Goal: Task Accomplishment & Management: Use online tool/utility

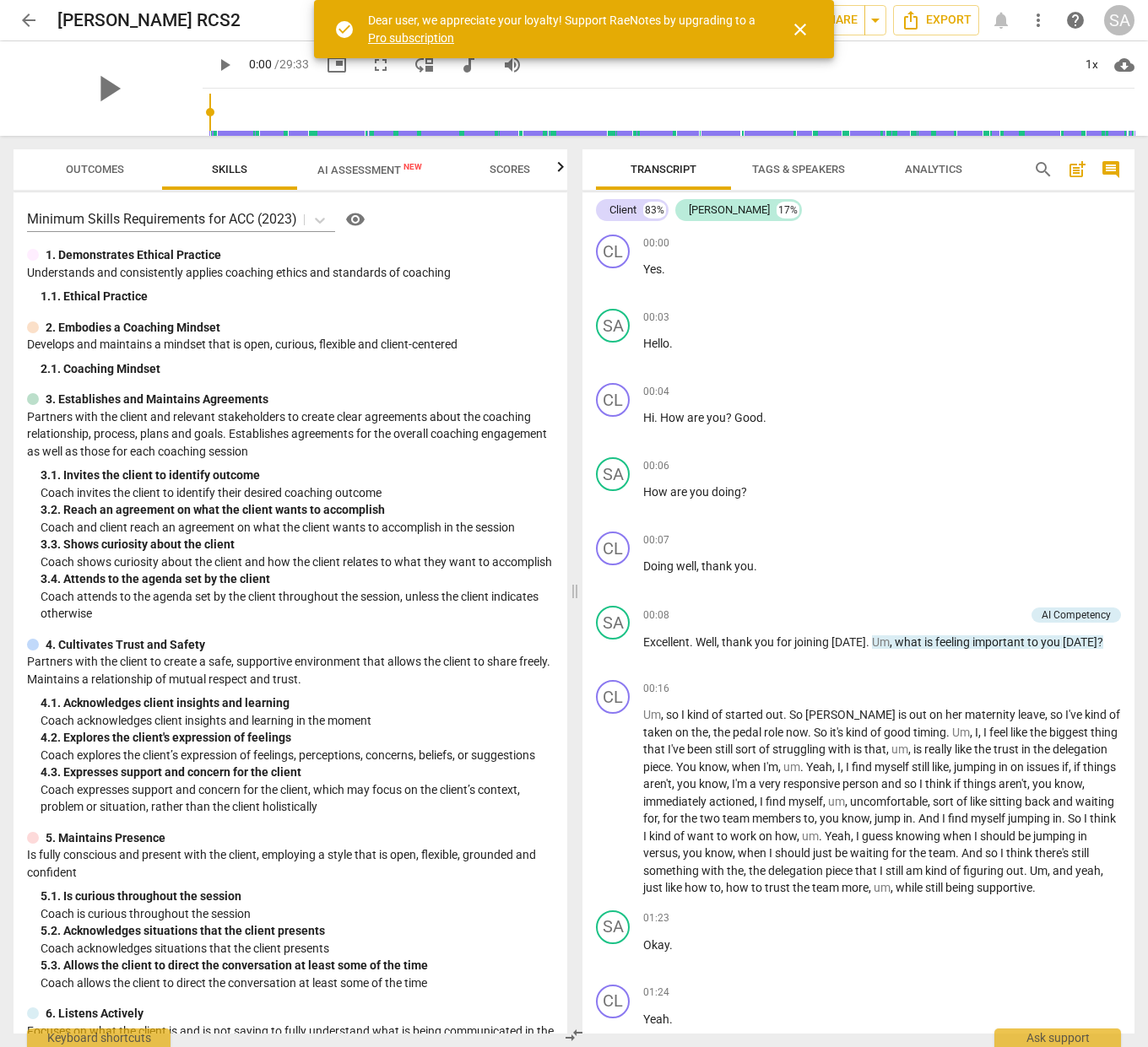
click at [802, 31] on span "close" at bounding box center [800, 29] width 21 height 21
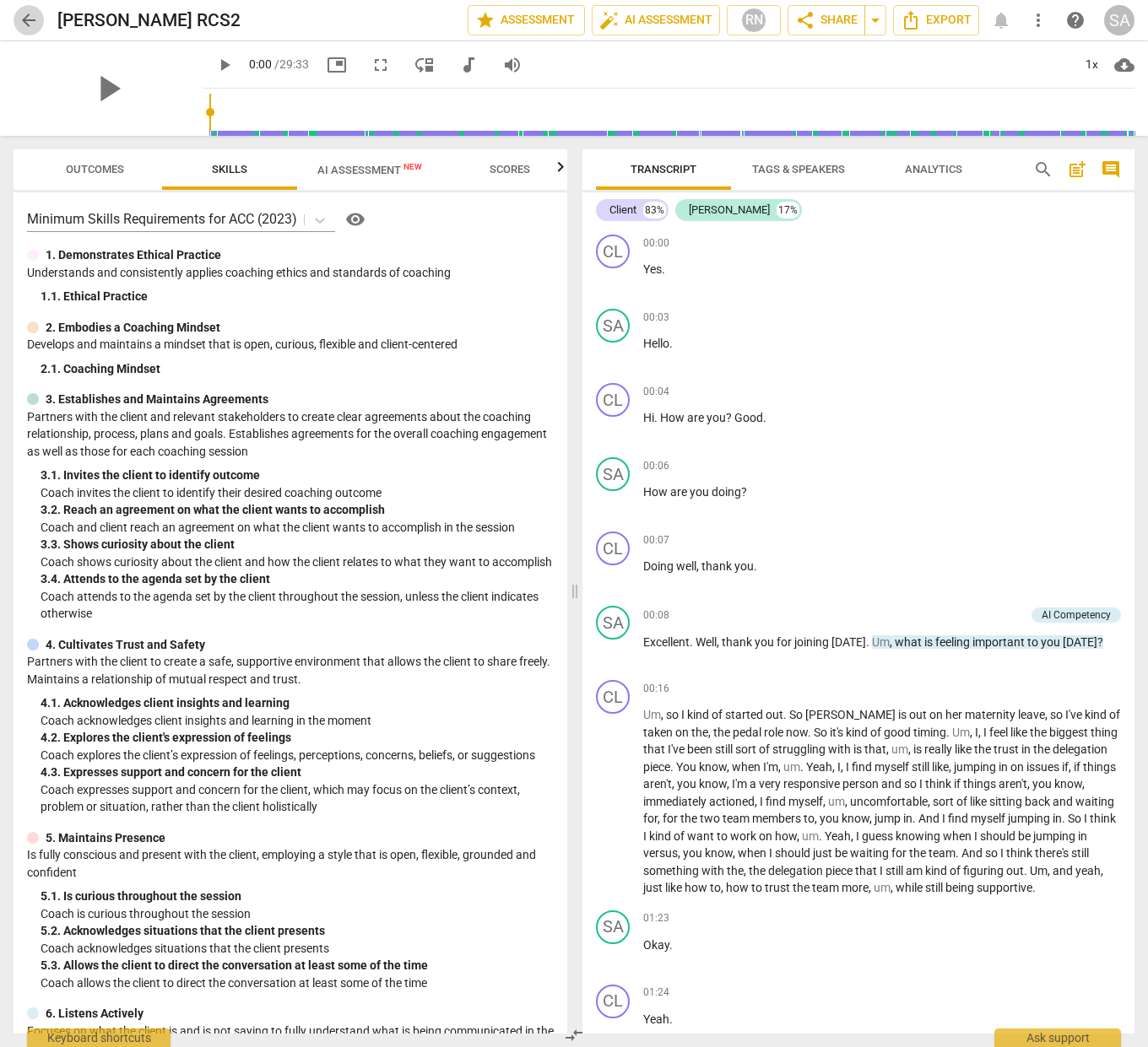
click at [22, 22] on span "arrow_back" at bounding box center [28, 20] width 21 height 21
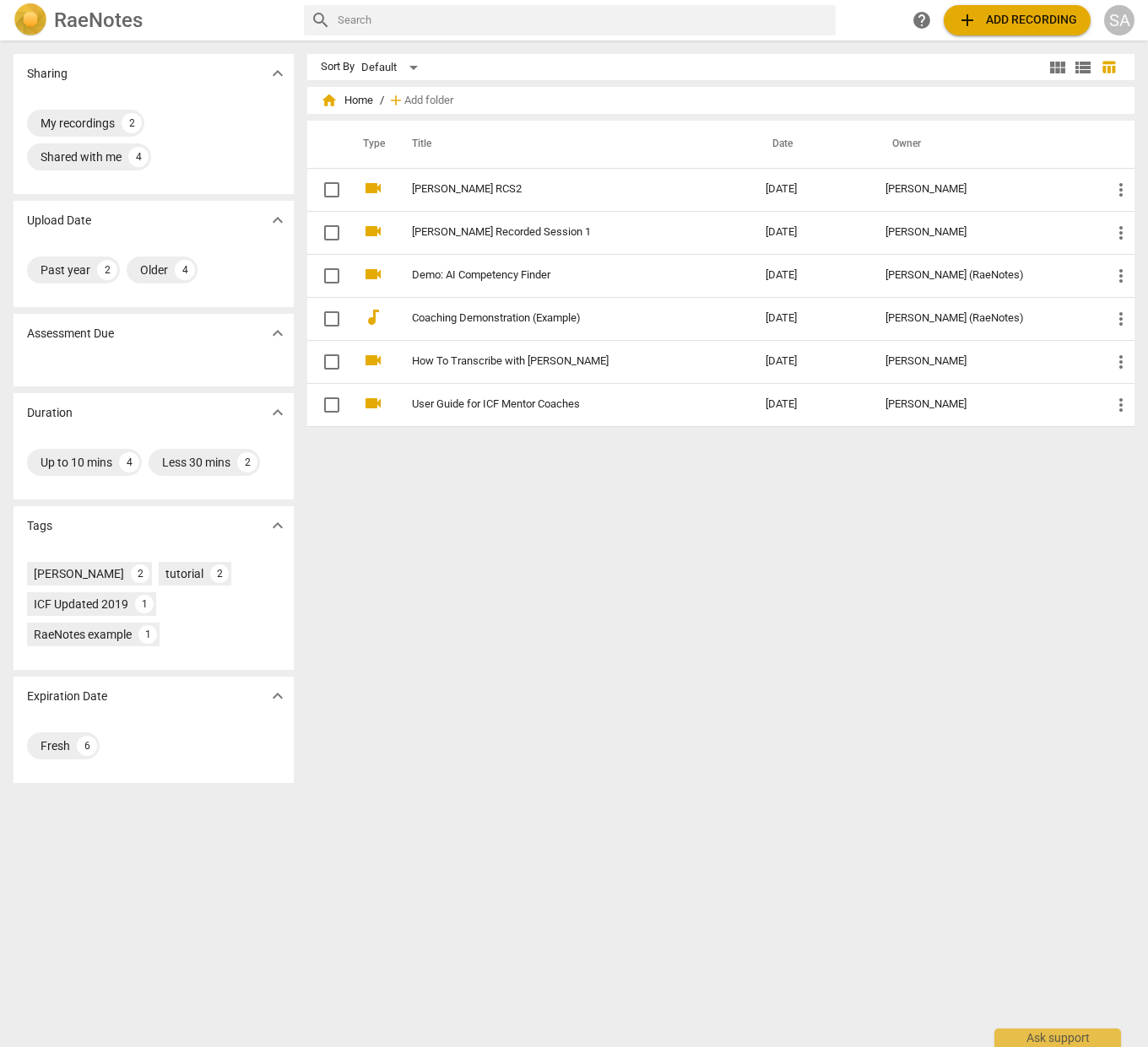
click at [1019, 24] on span "add Add recording" at bounding box center [1017, 20] width 120 height 21
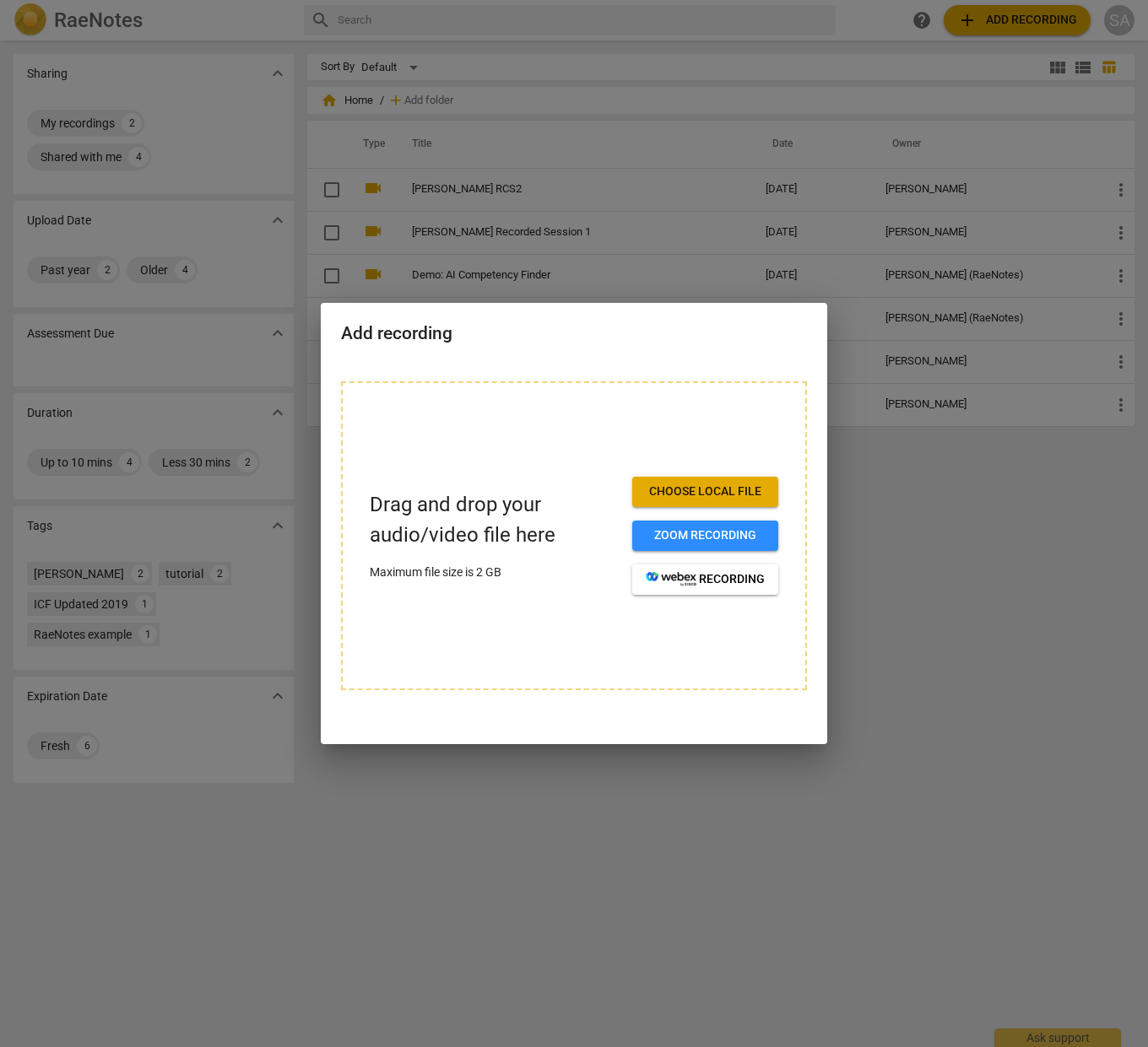
click at [700, 489] on span "Choose local file" at bounding box center [704, 492] width 119 height 17
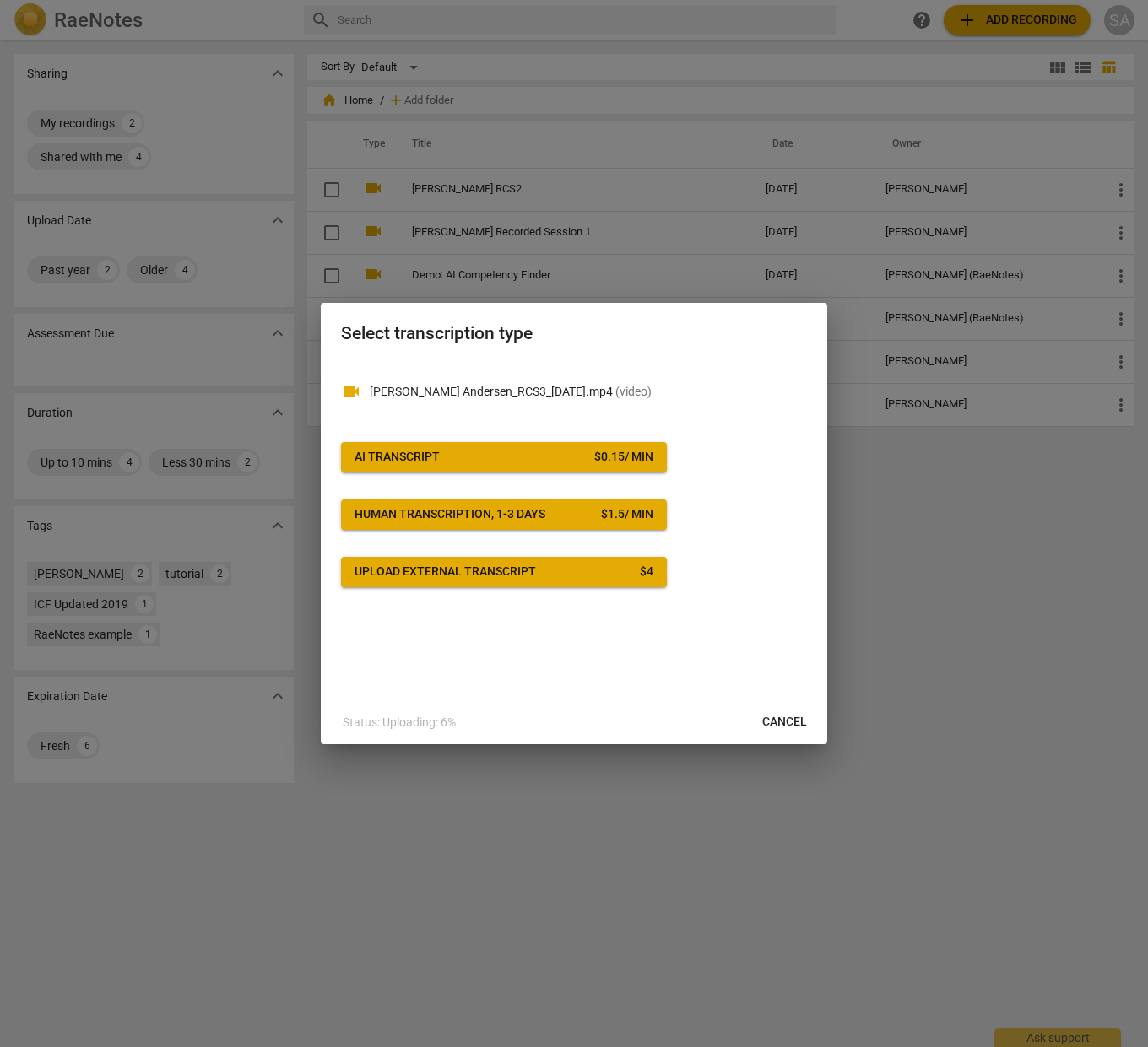
click at [380, 457] on div "AI Transcript" at bounding box center [396, 457] width 85 height 17
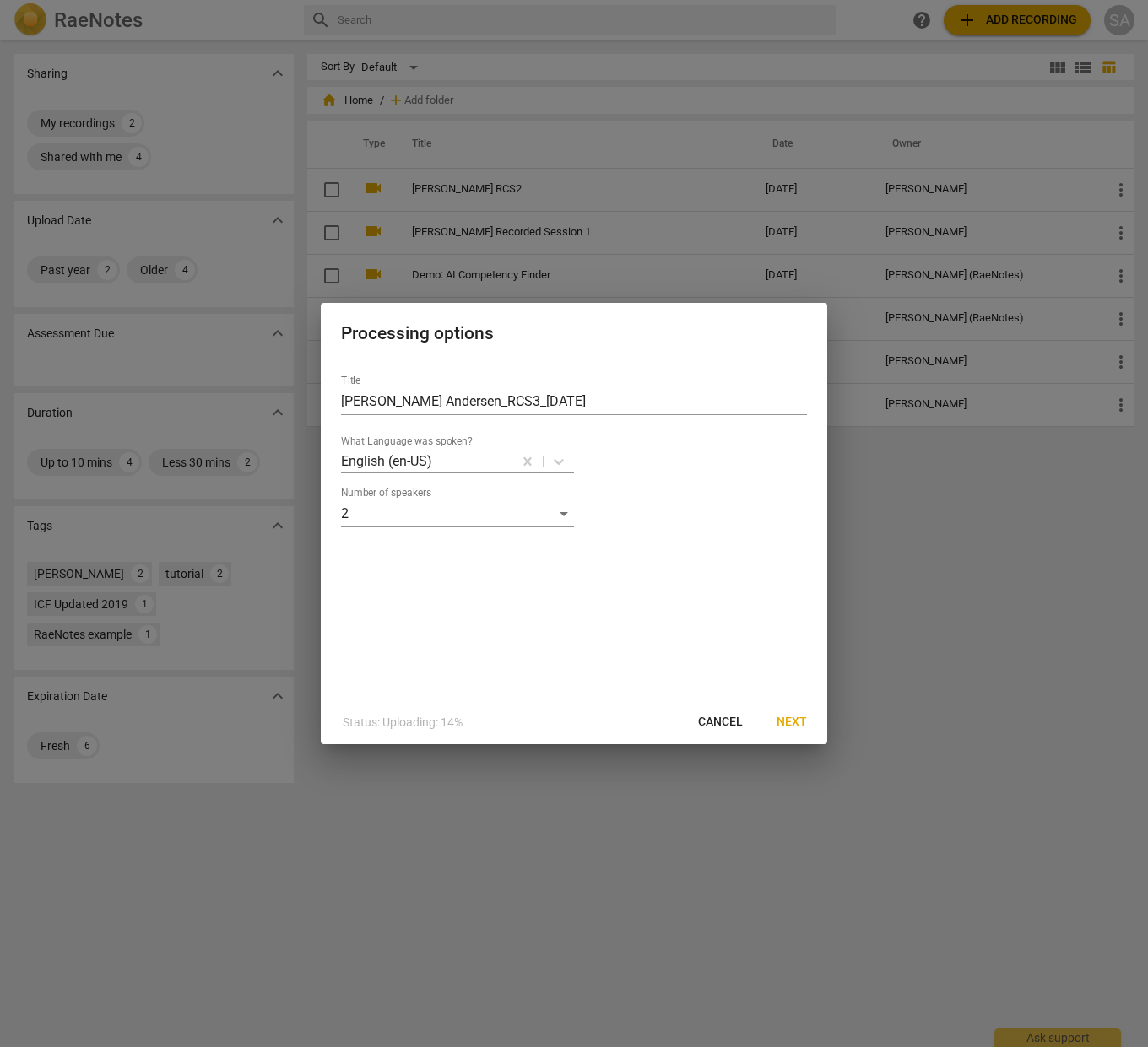
click at [794, 721] on span "Next" at bounding box center [791, 722] width 30 height 17
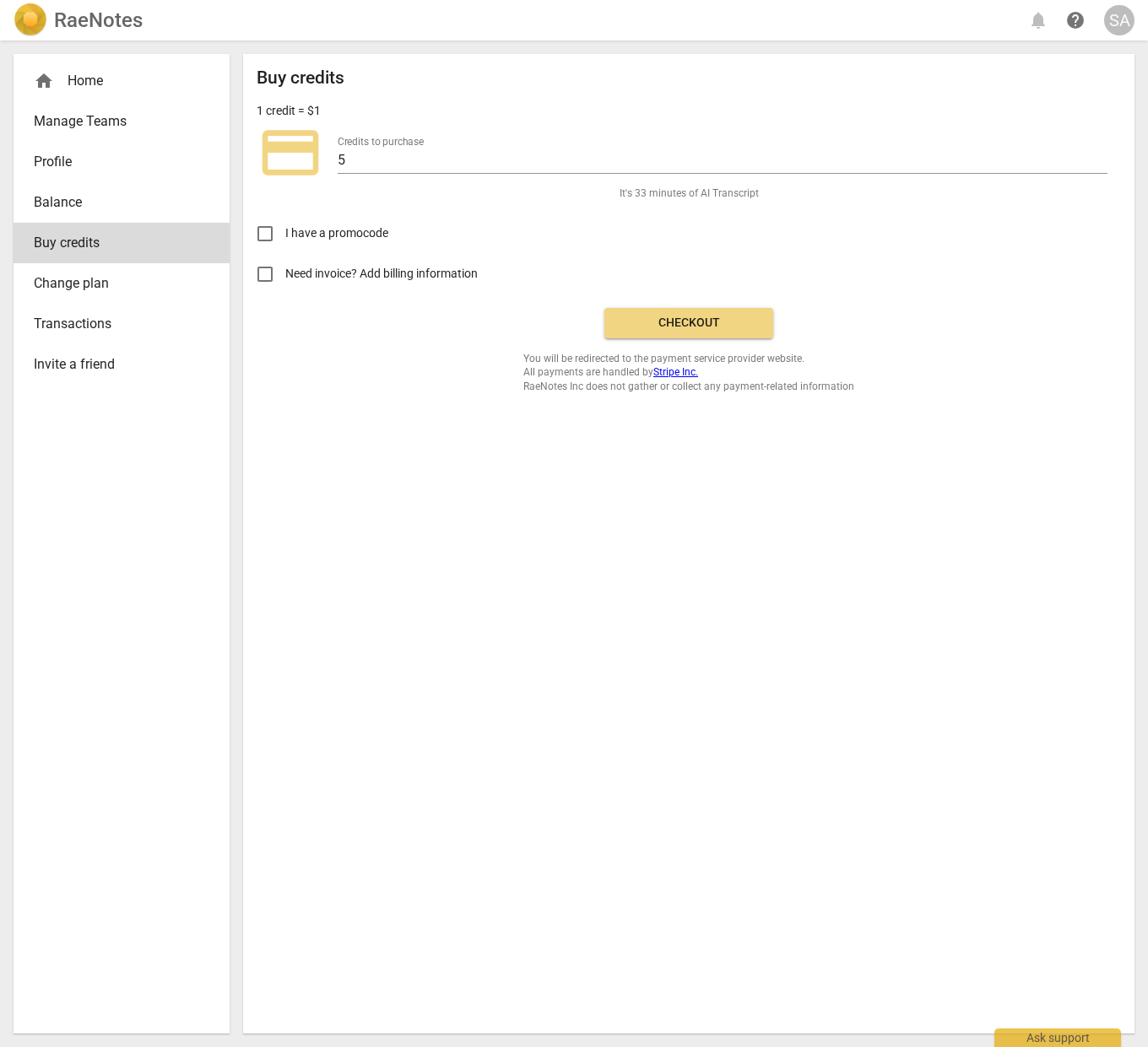
click at [677, 324] on span "Checkout" at bounding box center [689, 323] width 142 height 17
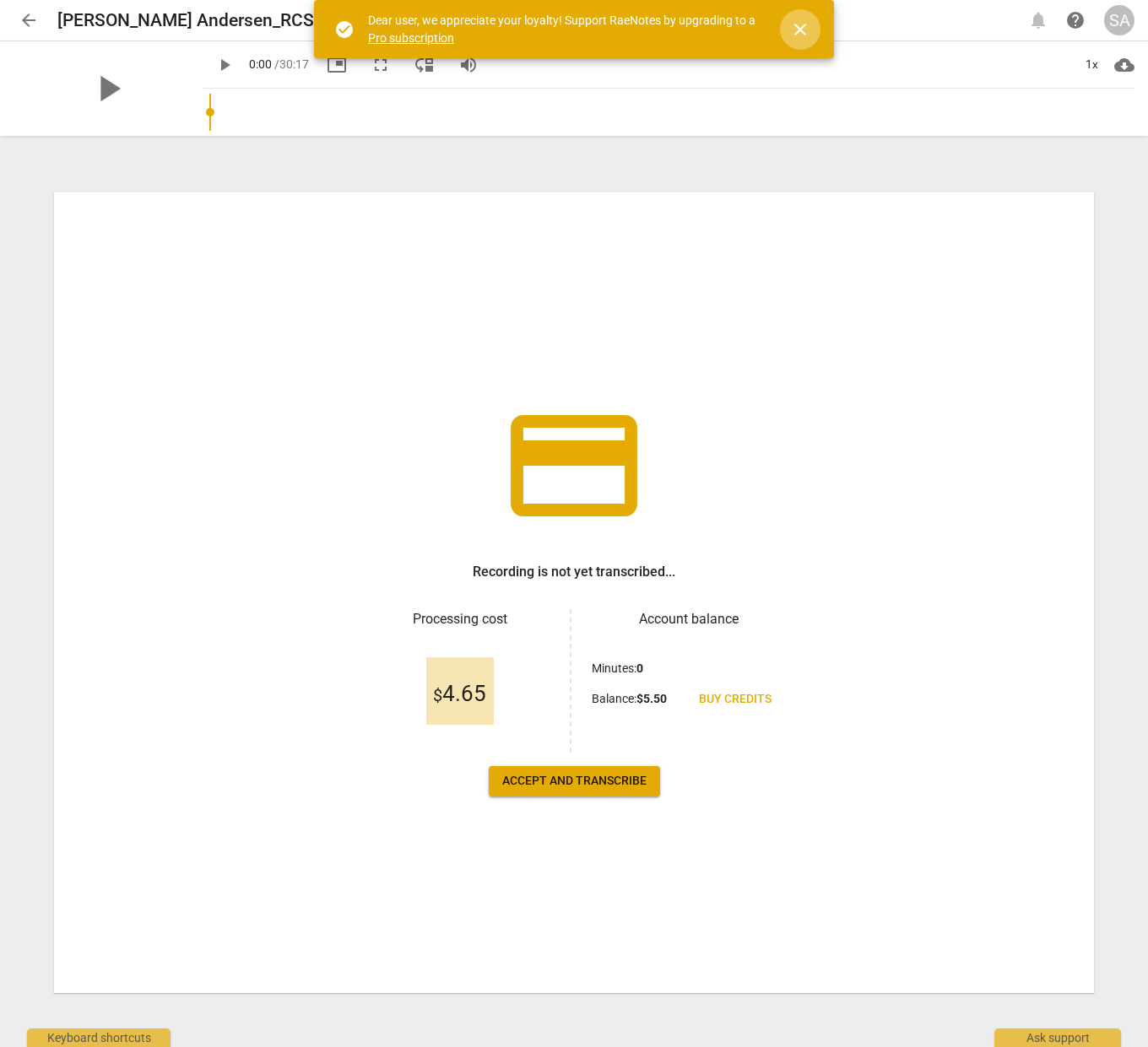
click at [800, 38] on span "close" at bounding box center [800, 29] width 21 height 21
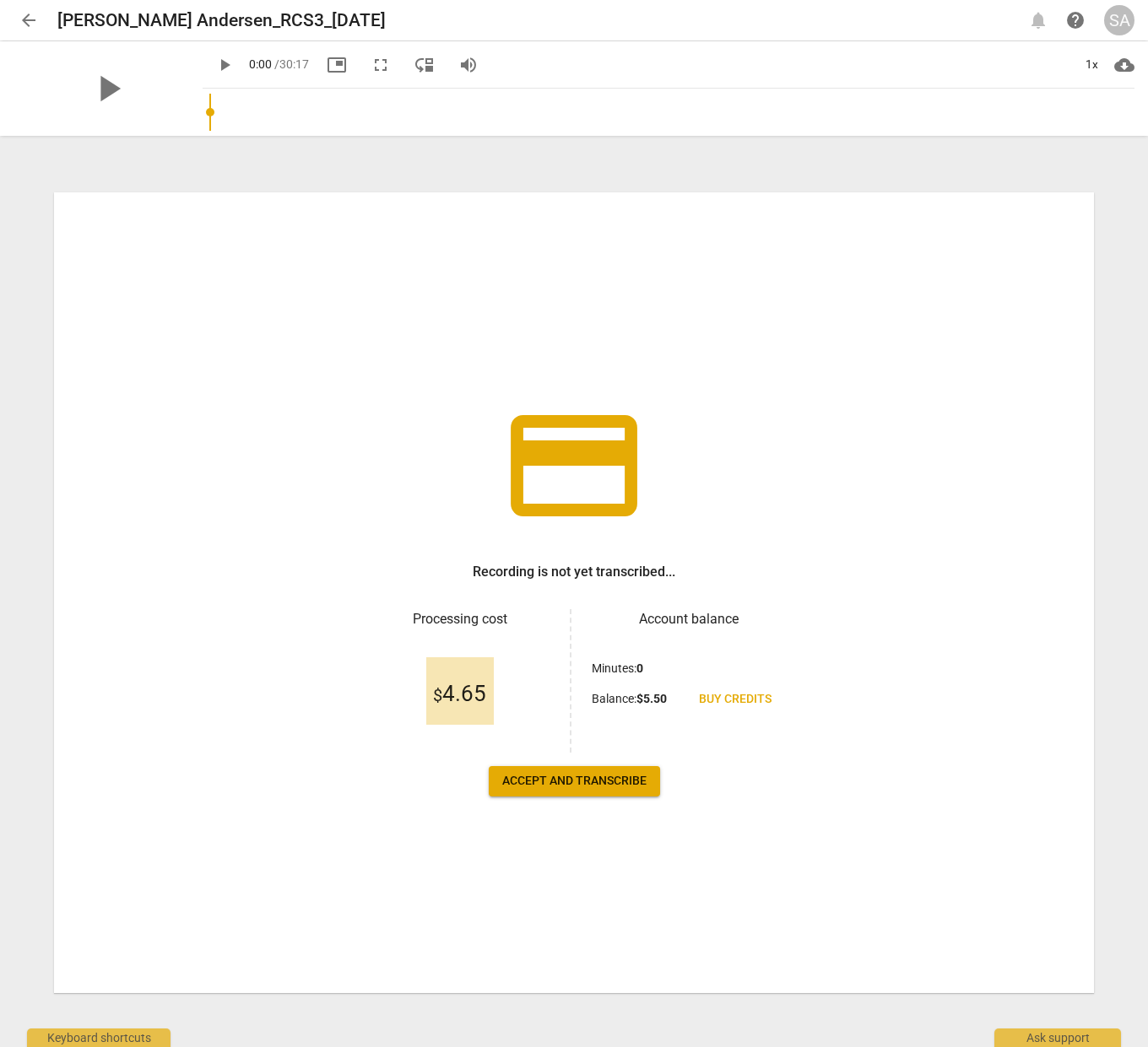
click at [581, 788] on span "Accept and transcribe" at bounding box center [574, 781] width 144 height 17
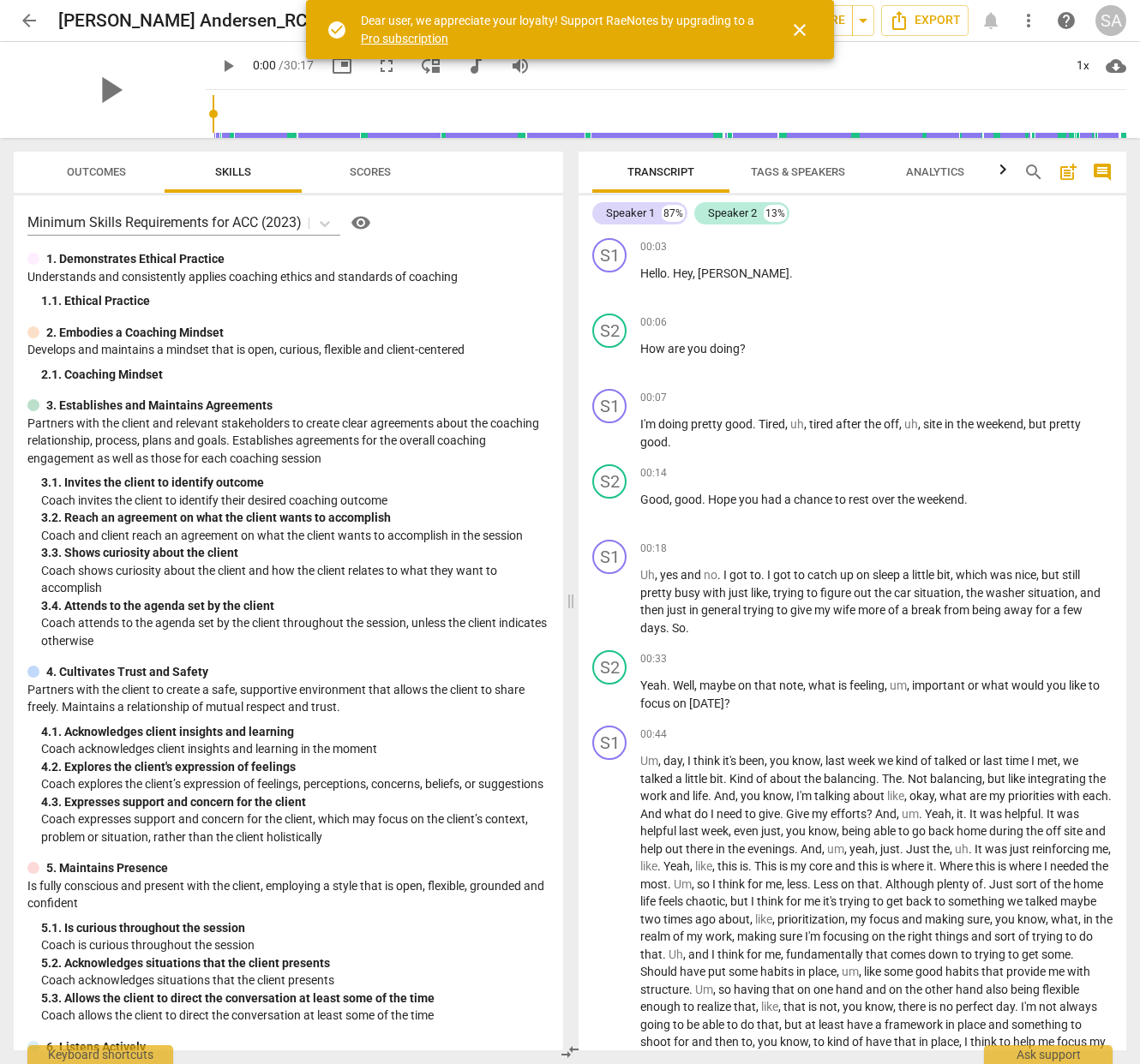
click at [798, 32] on span "close" at bounding box center [799, 30] width 21 height 21
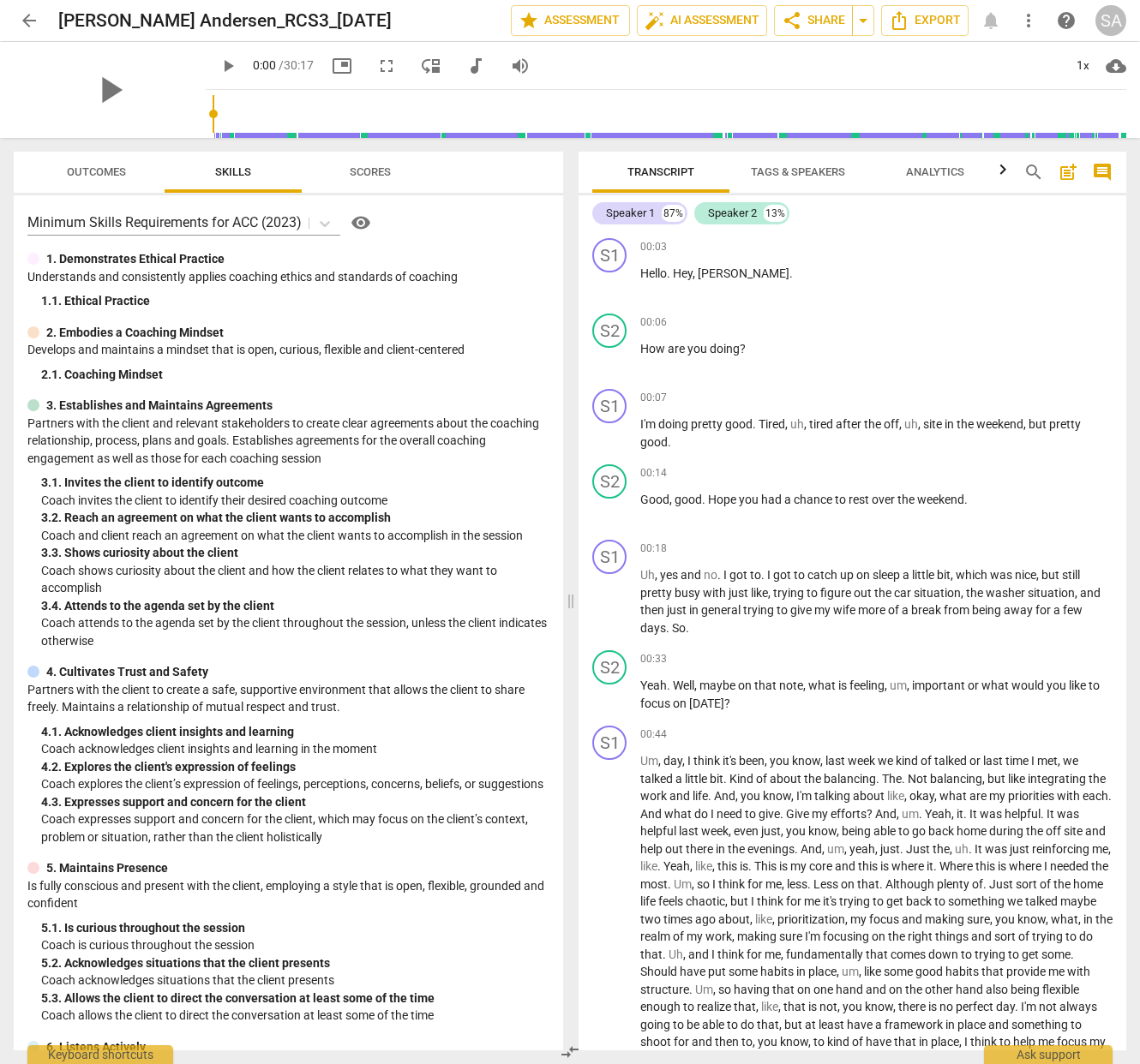
click at [812, 173] on span "Tags & Speakers" at bounding box center [798, 171] width 95 height 13
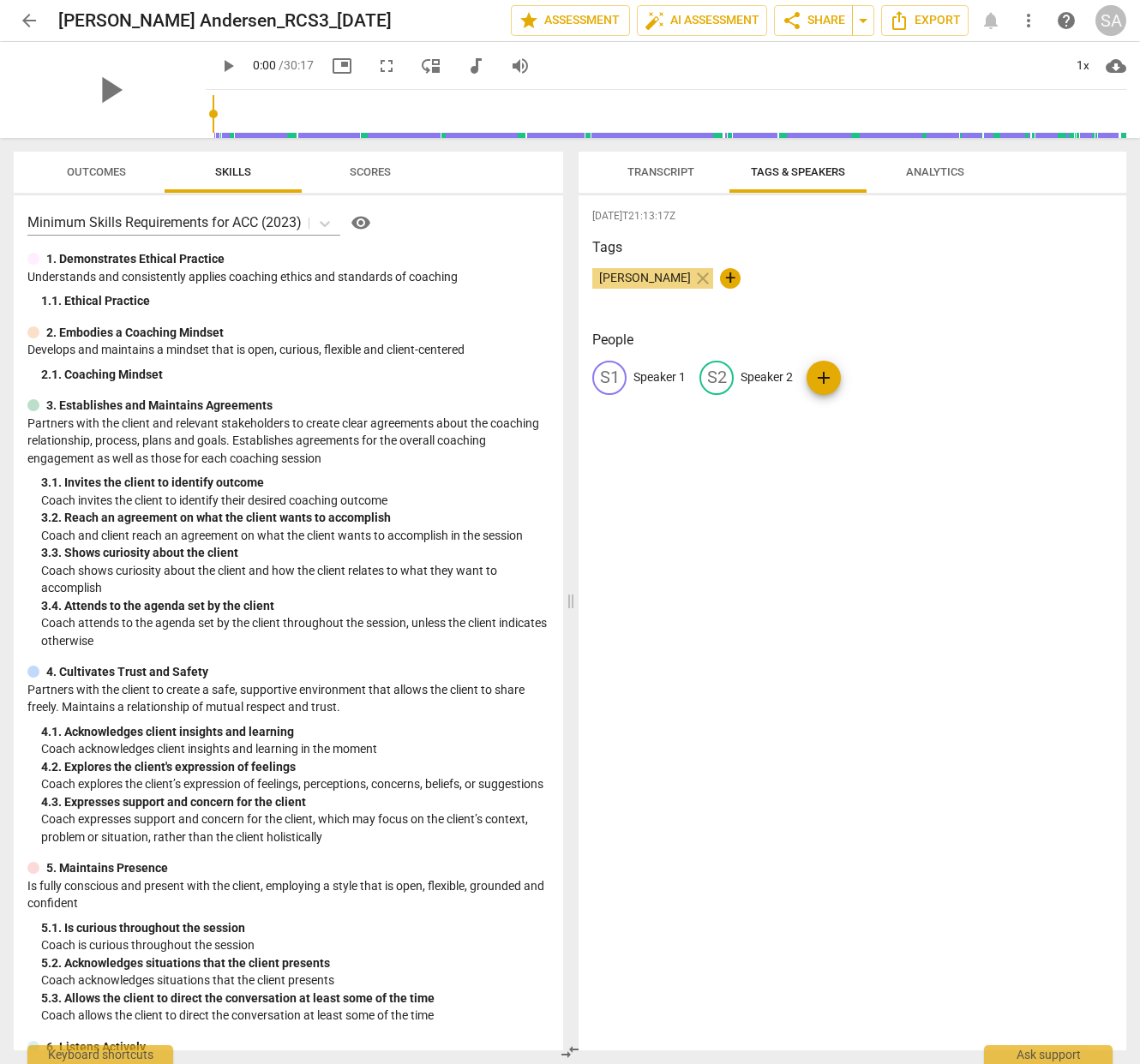
click at [658, 175] on span "Transcript" at bounding box center [661, 171] width 67 height 13
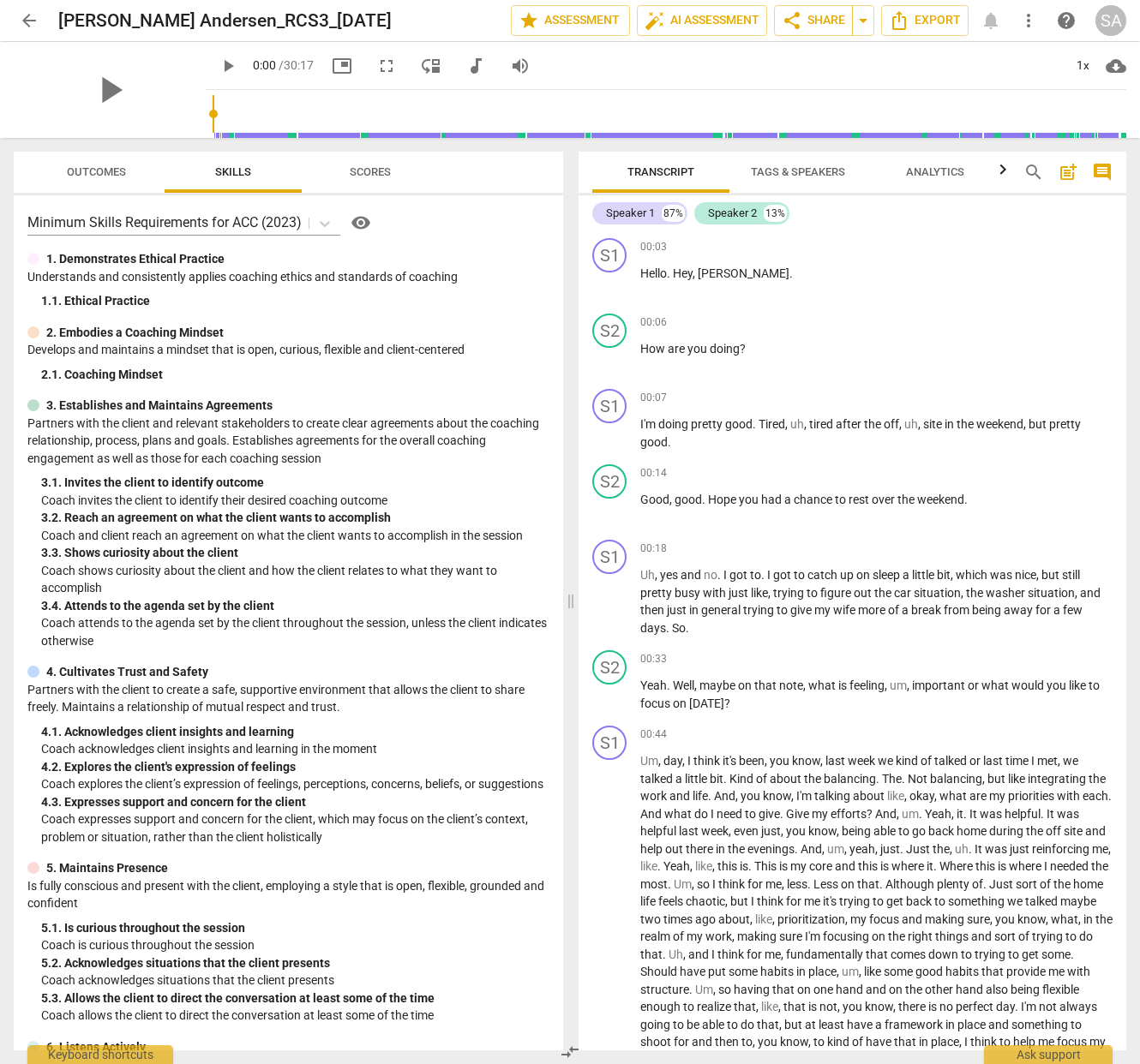
click at [795, 175] on span "Tags & Speakers" at bounding box center [798, 171] width 95 height 13
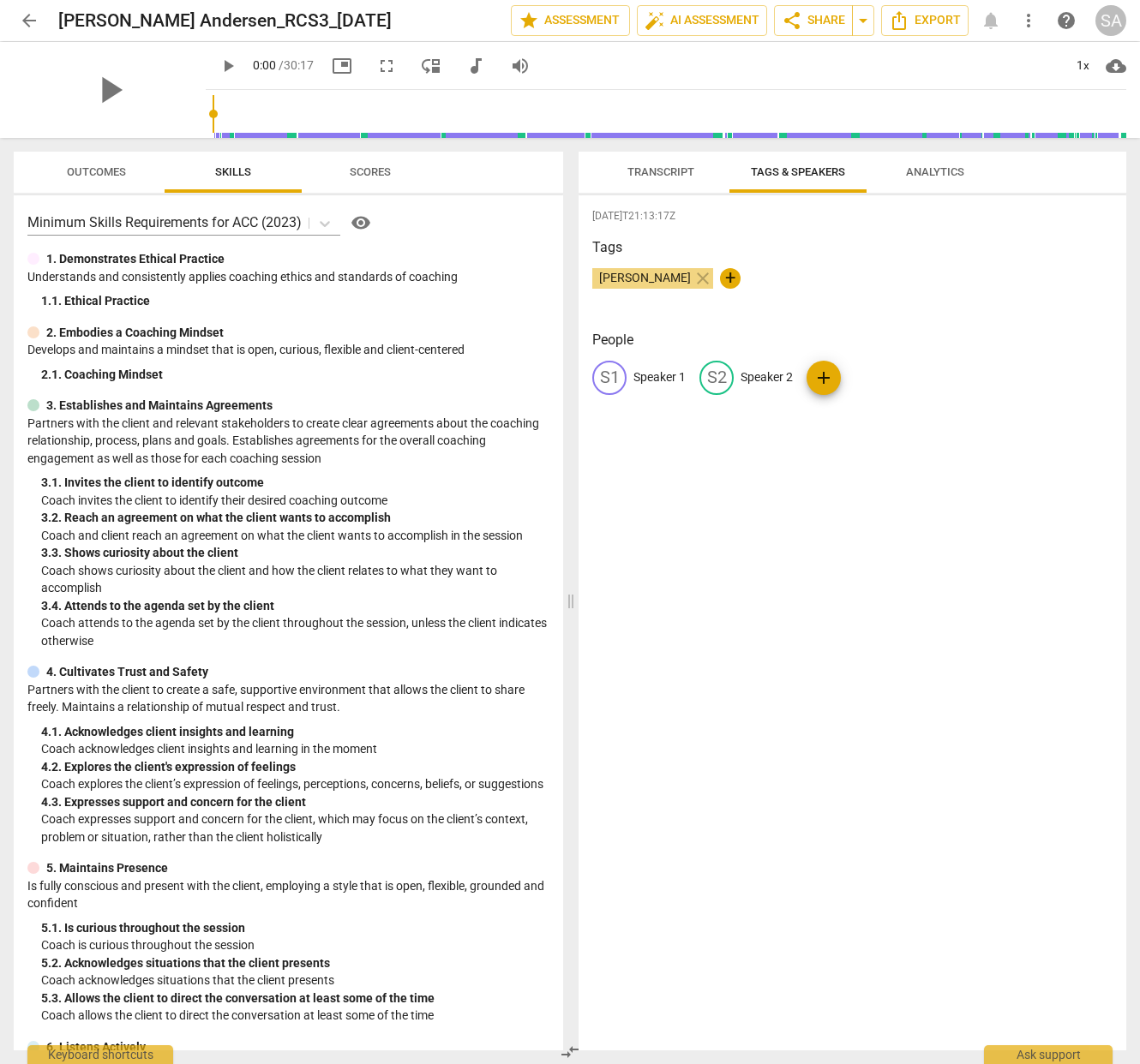
click at [653, 378] on p "Speaker 1" at bounding box center [660, 378] width 52 height 18
type input "Client"
click at [855, 376] on p "Speaker 2" at bounding box center [878, 378] width 52 height 18
type input "Coach"
click at [849, 486] on div "[DATE]T21:13:17Z Tags [PERSON_NAME] close + People CL Client edit Coach delete …" at bounding box center [853, 623] width 548 height 855
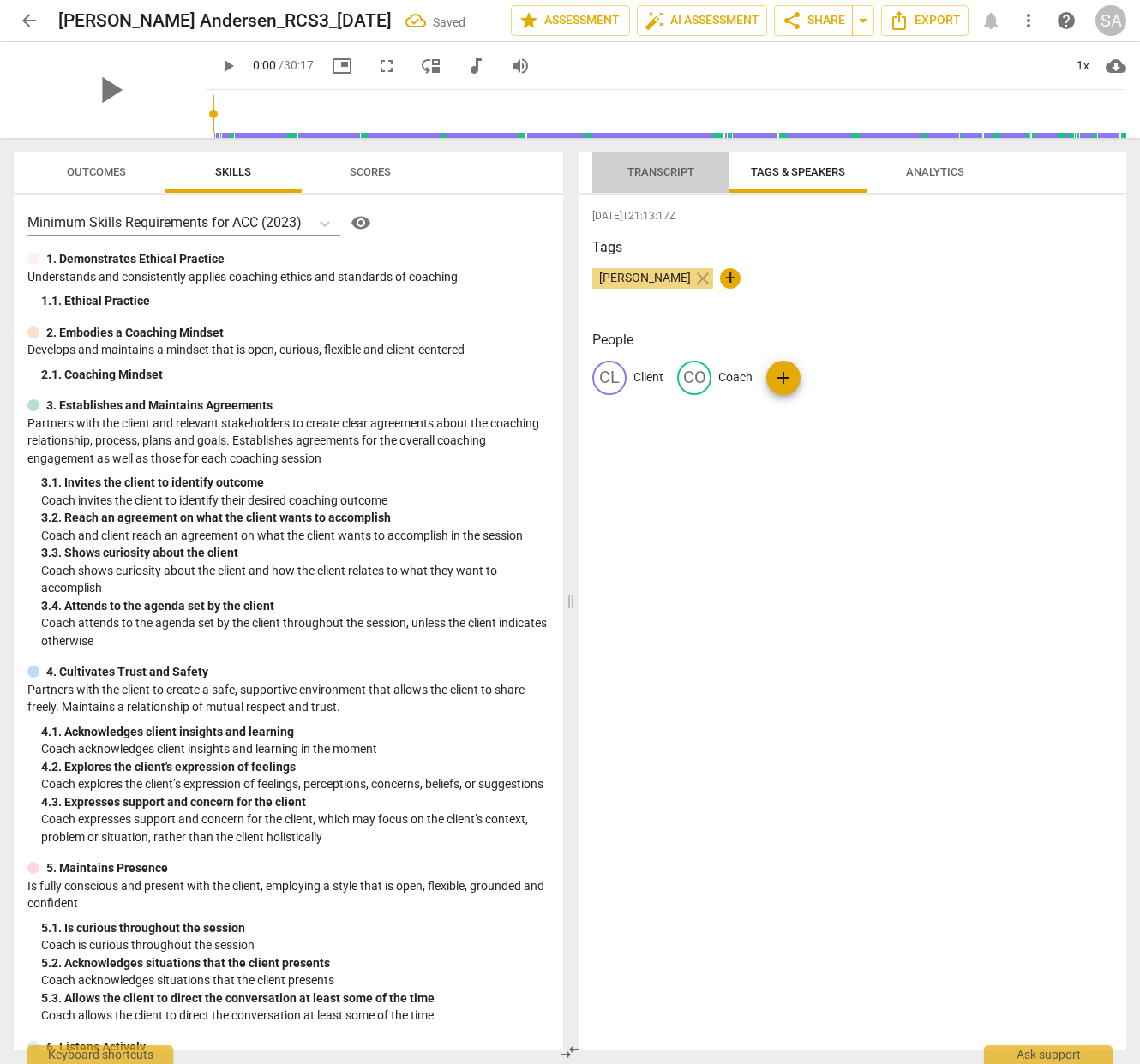
click at [655, 174] on span "Transcript" at bounding box center [661, 171] width 67 height 13
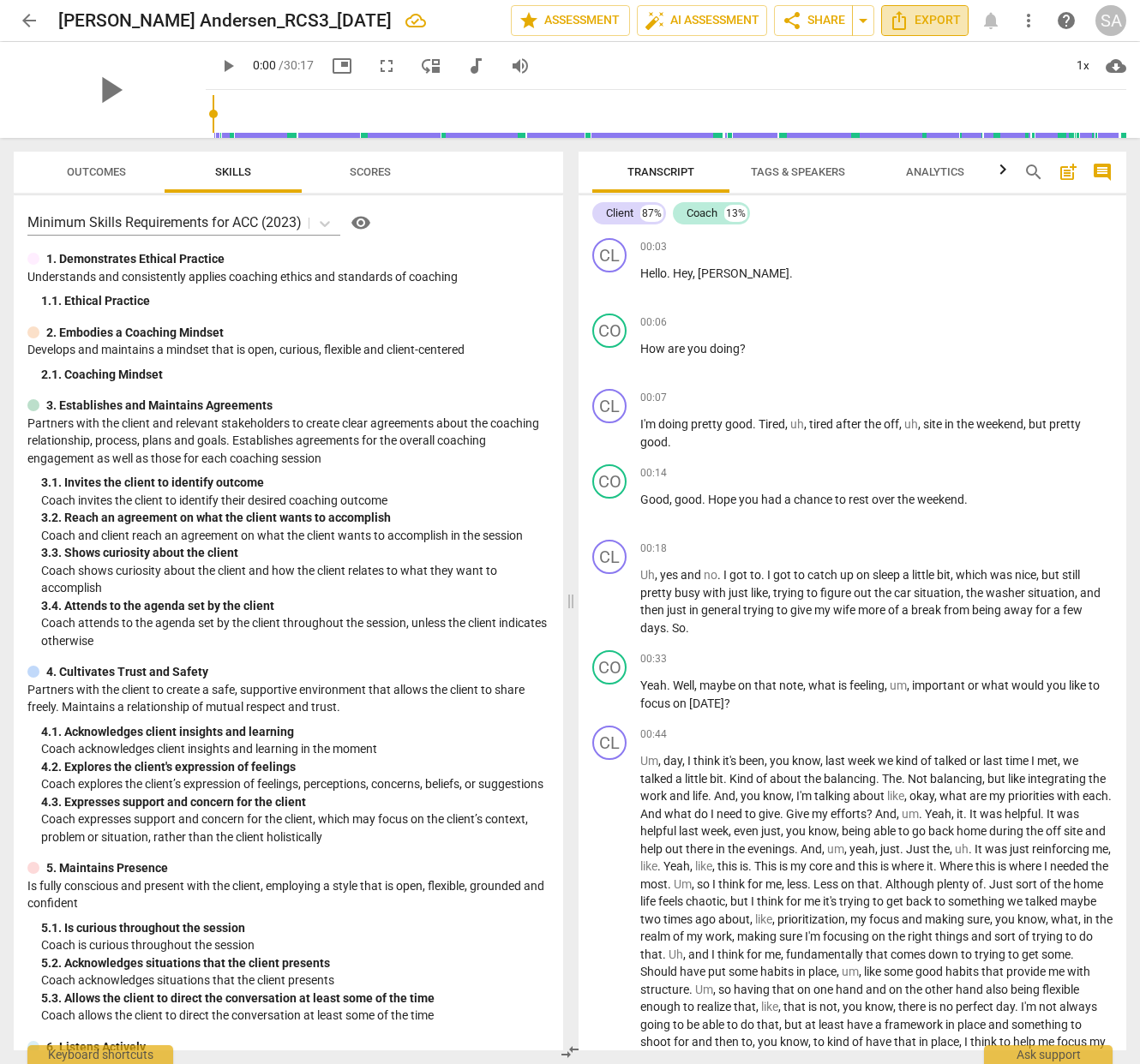
click at [913, 20] on span "Export" at bounding box center [925, 20] width 72 height 21
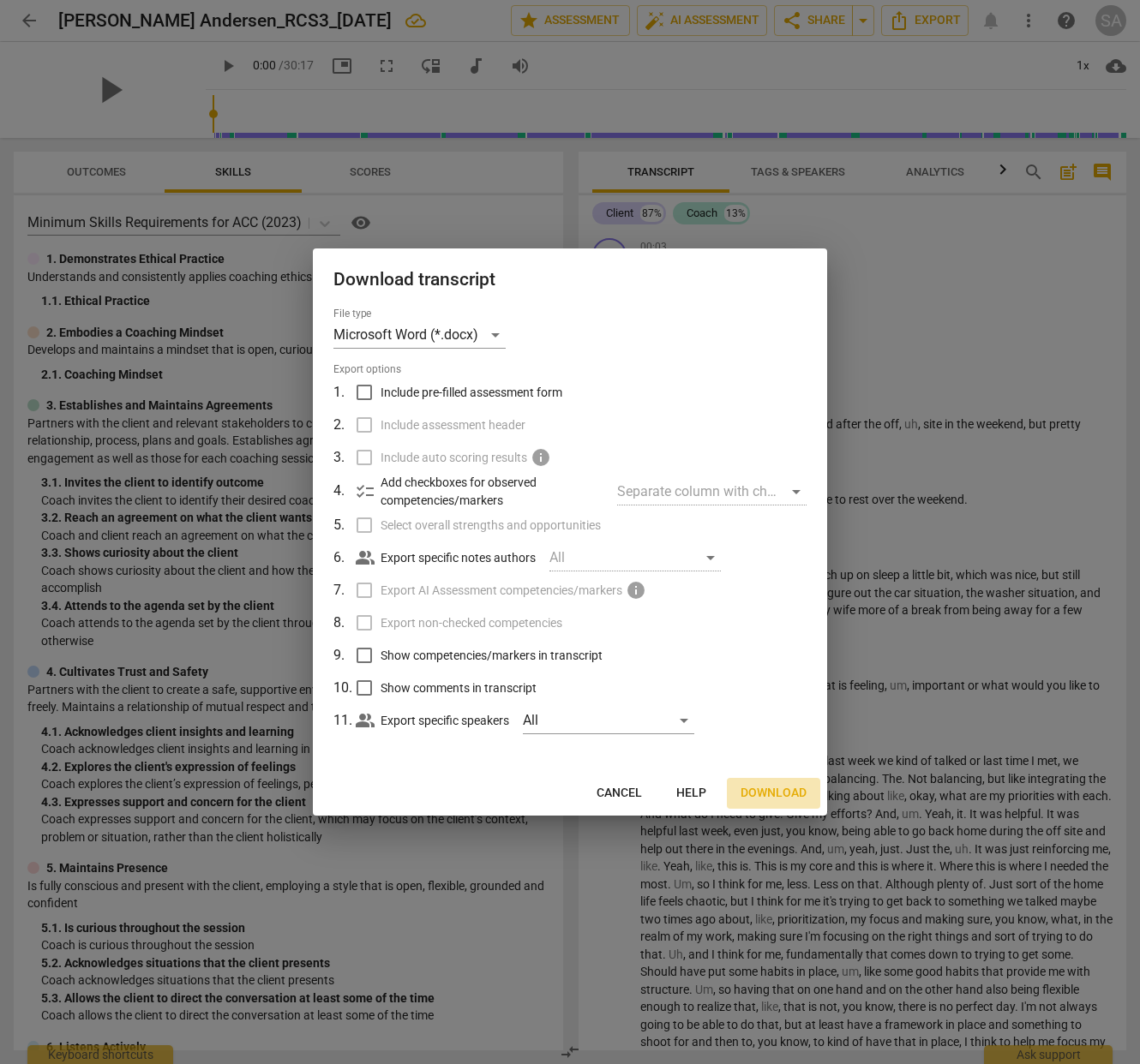
click at [772, 792] on span "Download" at bounding box center [773, 793] width 66 height 17
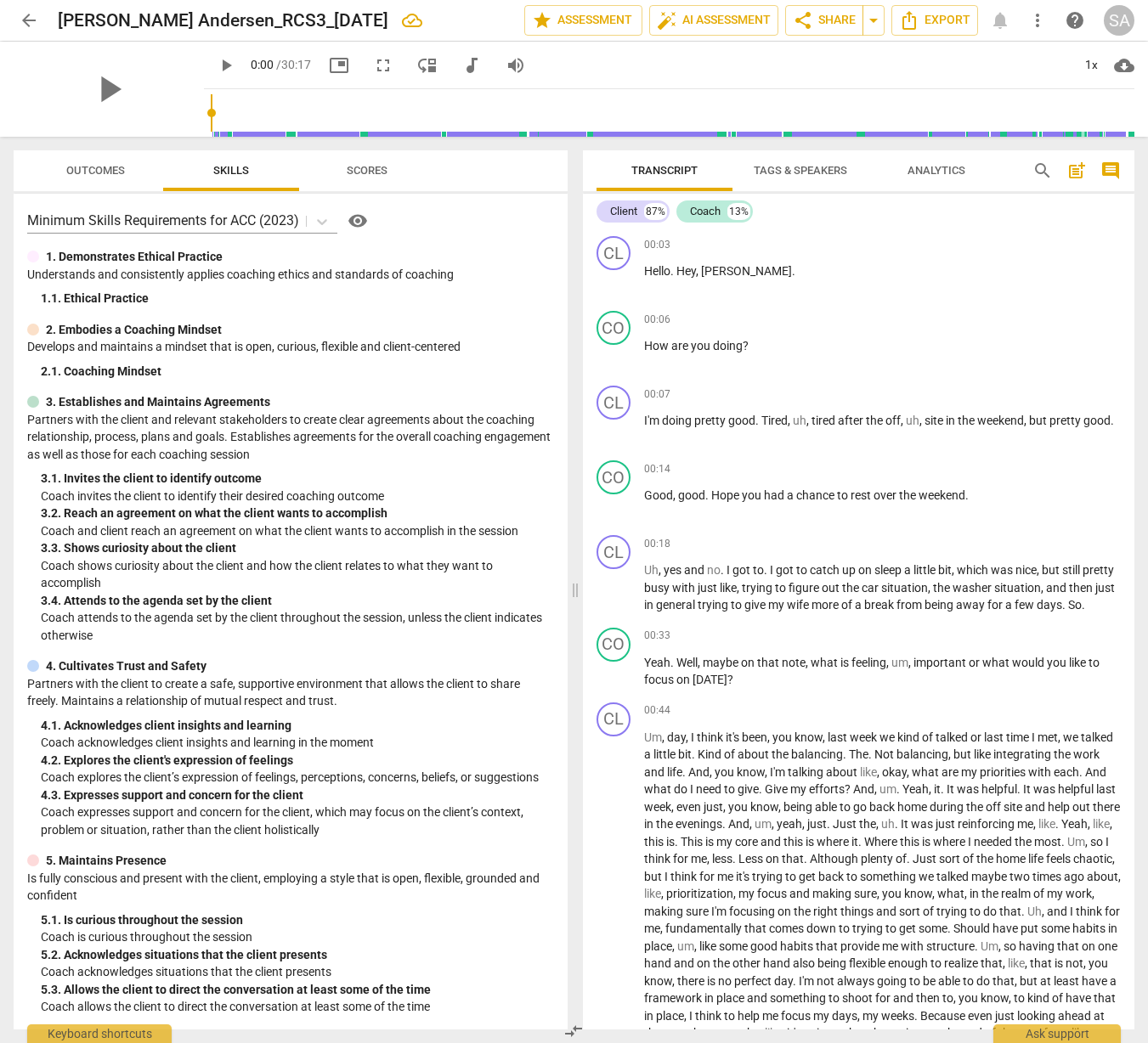
click at [107, 178] on span "Outcomes" at bounding box center [95, 171] width 100 height 23
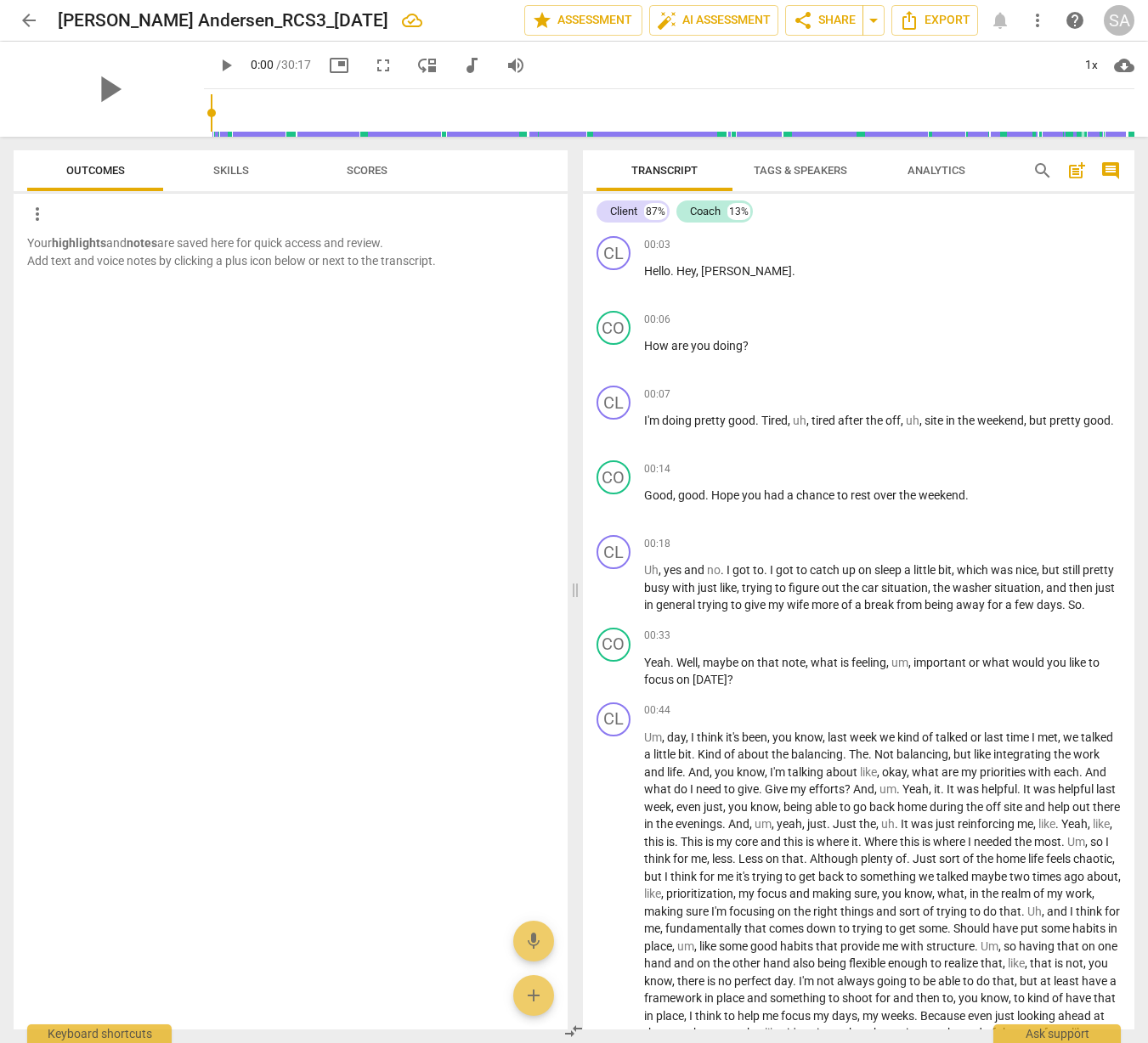
click at [374, 167] on span "Scores" at bounding box center [367, 170] width 41 height 13
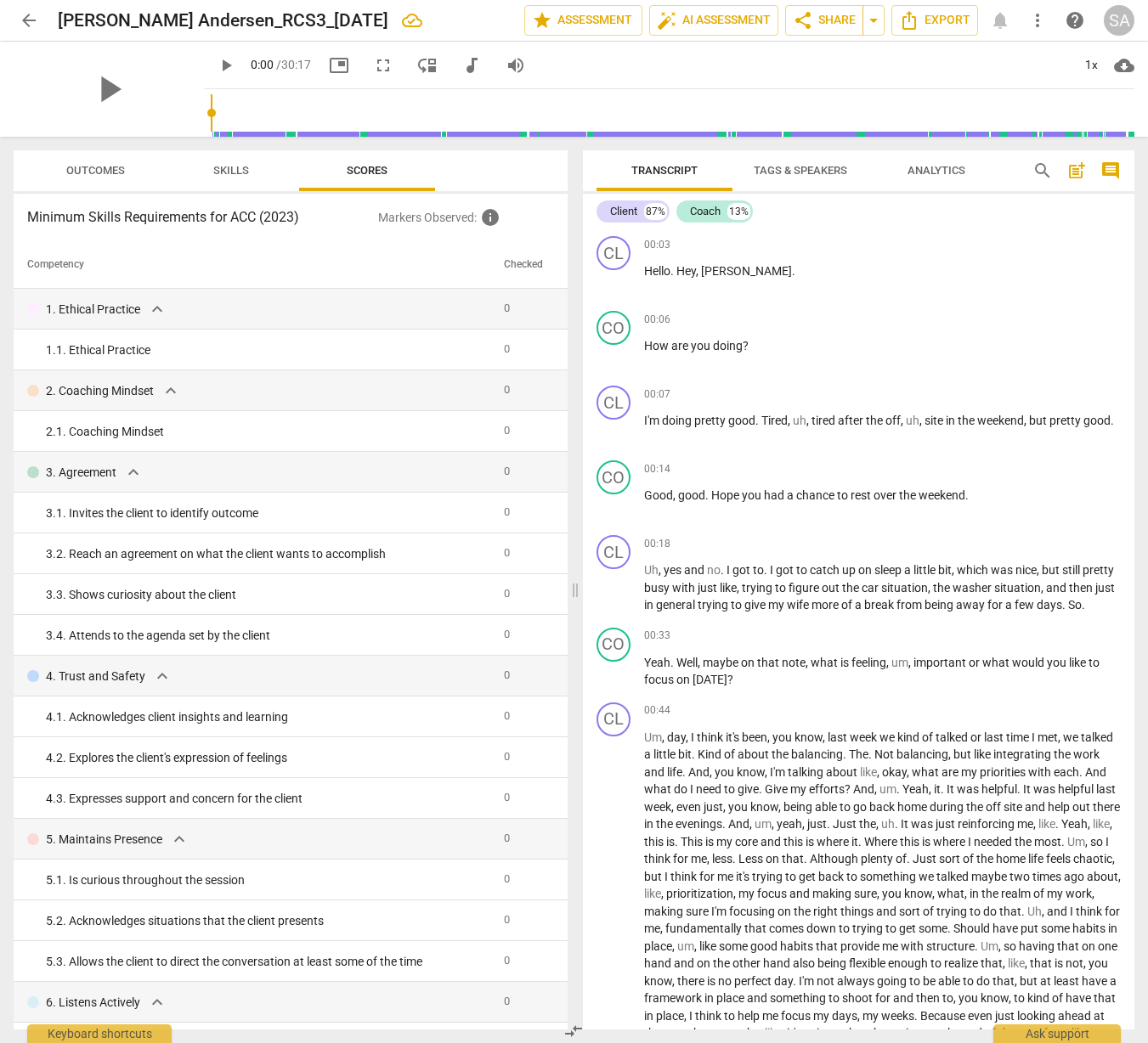
click at [77, 177] on span "Outcomes" at bounding box center [95, 171] width 100 height 23
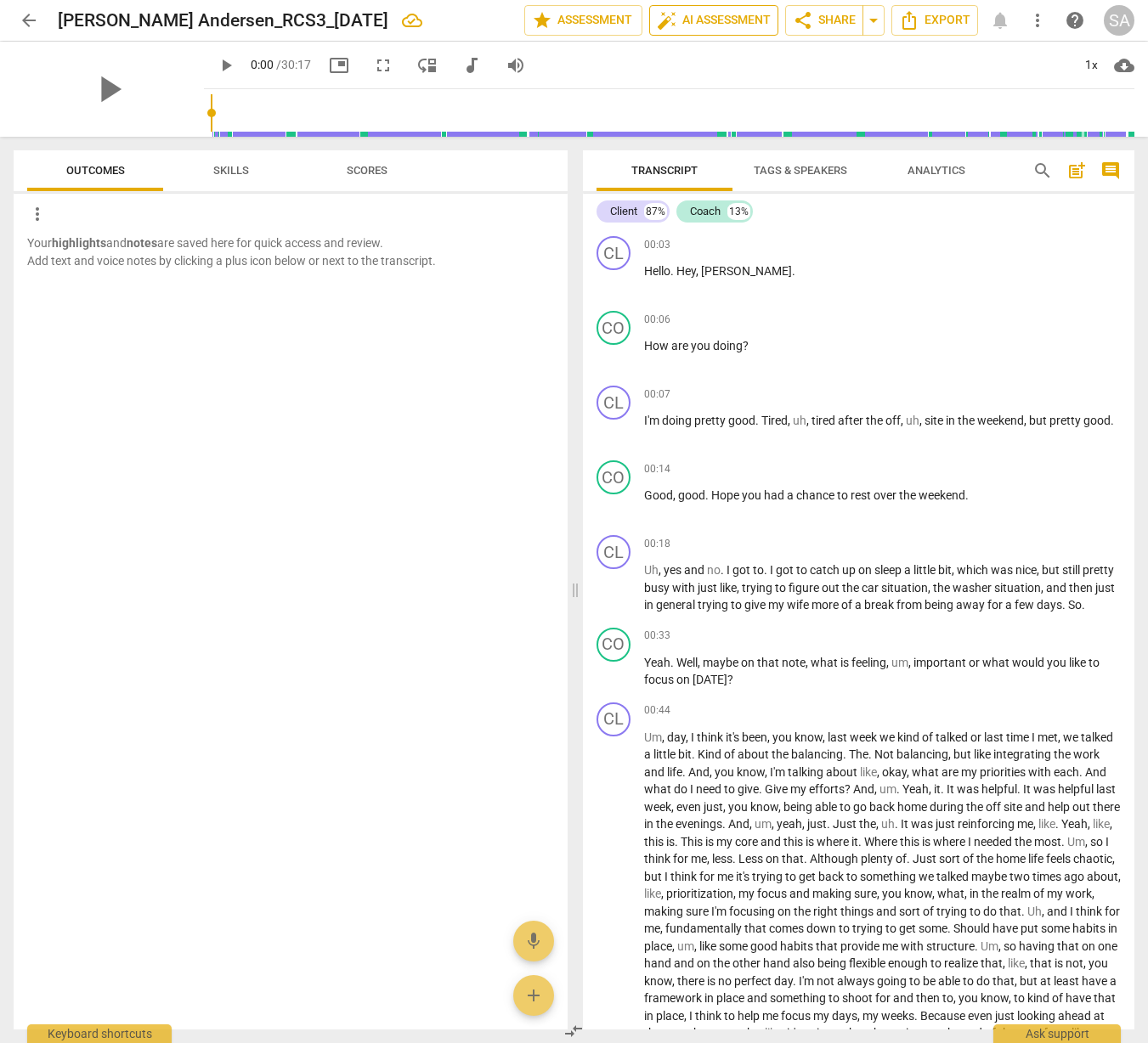
click at [739, 26] on span "auto_fix_high AI Assessment" at bounding box center [713, 20] width 114 height 21
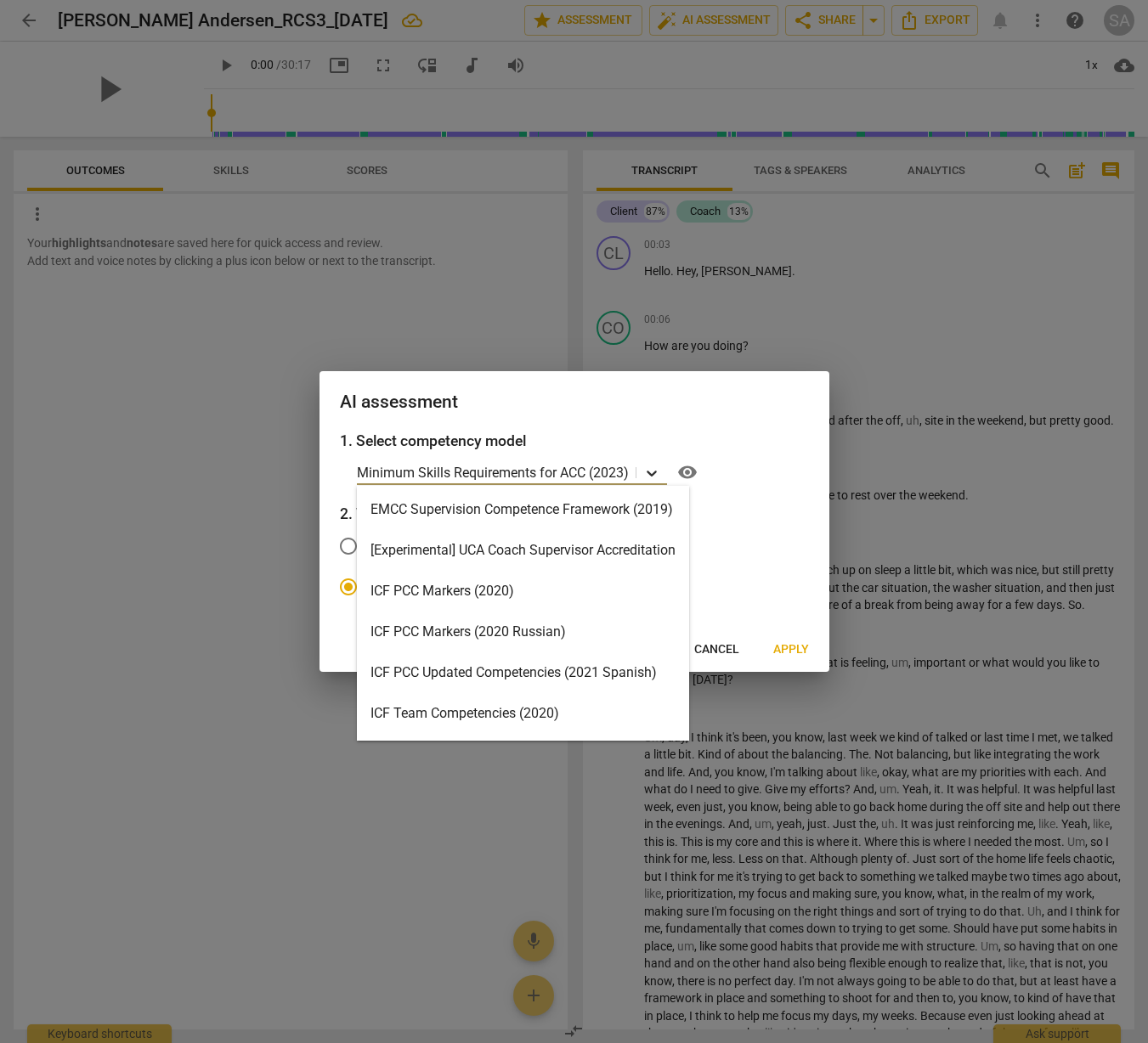
click at [653, 474] on icon at bounding box center [652, 474] width 10 height 6
click at [407, 471] on p "Minimum Skills Requirements for ACC (2023)" at bounding box center [492, 473] width 272 height 20
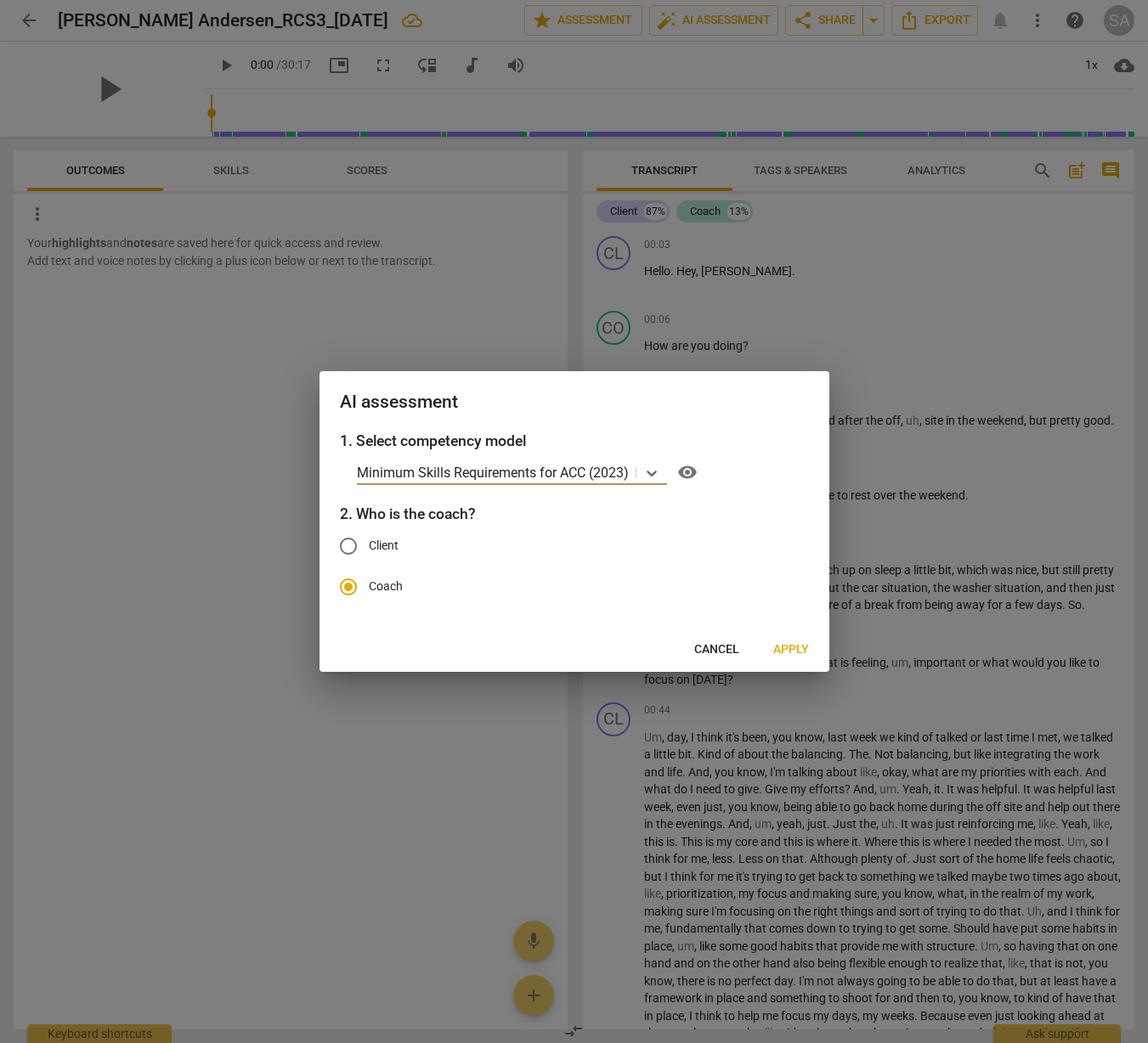
click at [794, 653] on span "Apply" at bounding box center [791, 649] width 36 height 17
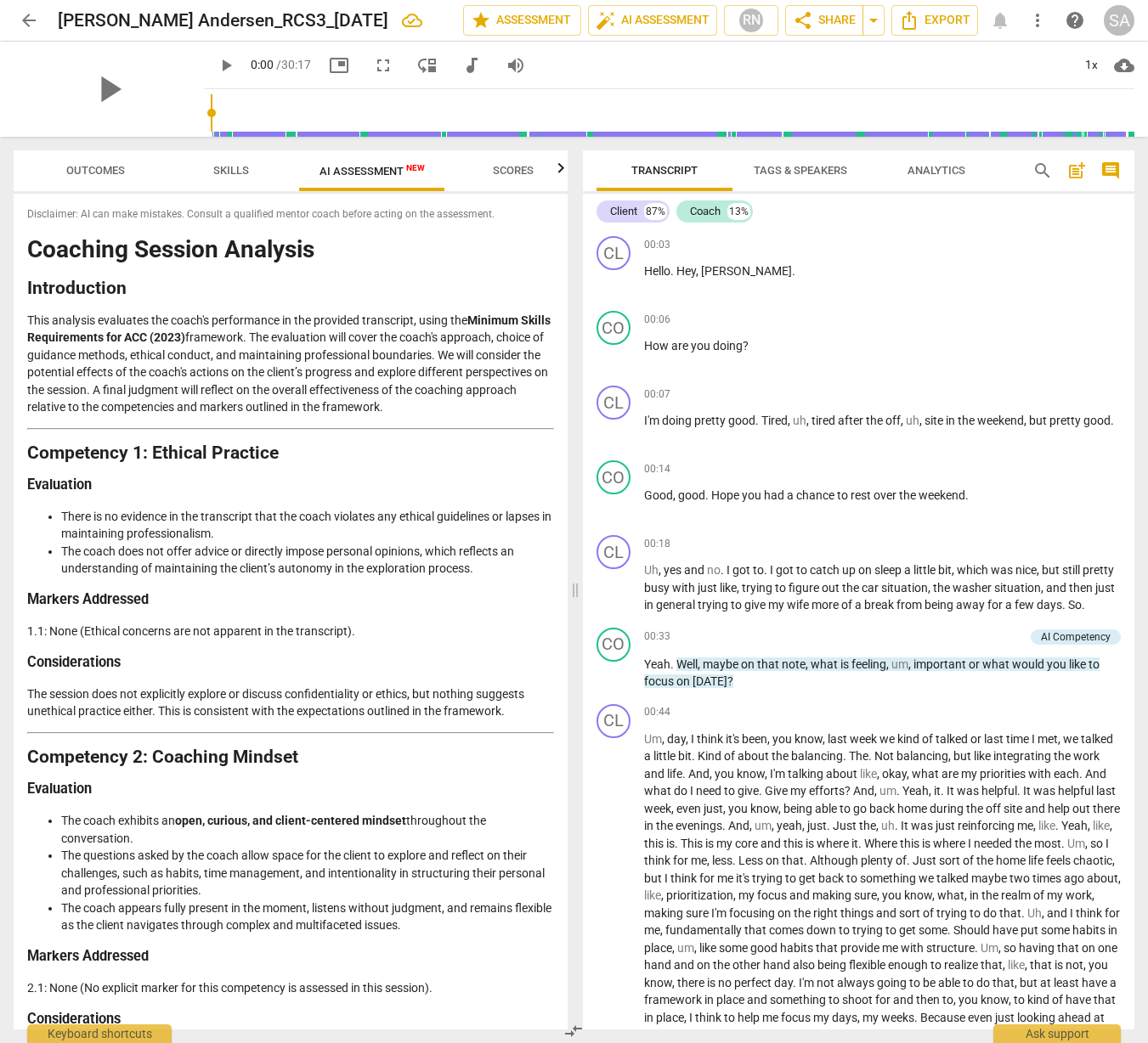
click at [31, 21] on span "arrow_back" at bounding box center [29, 20] width 21 height 21
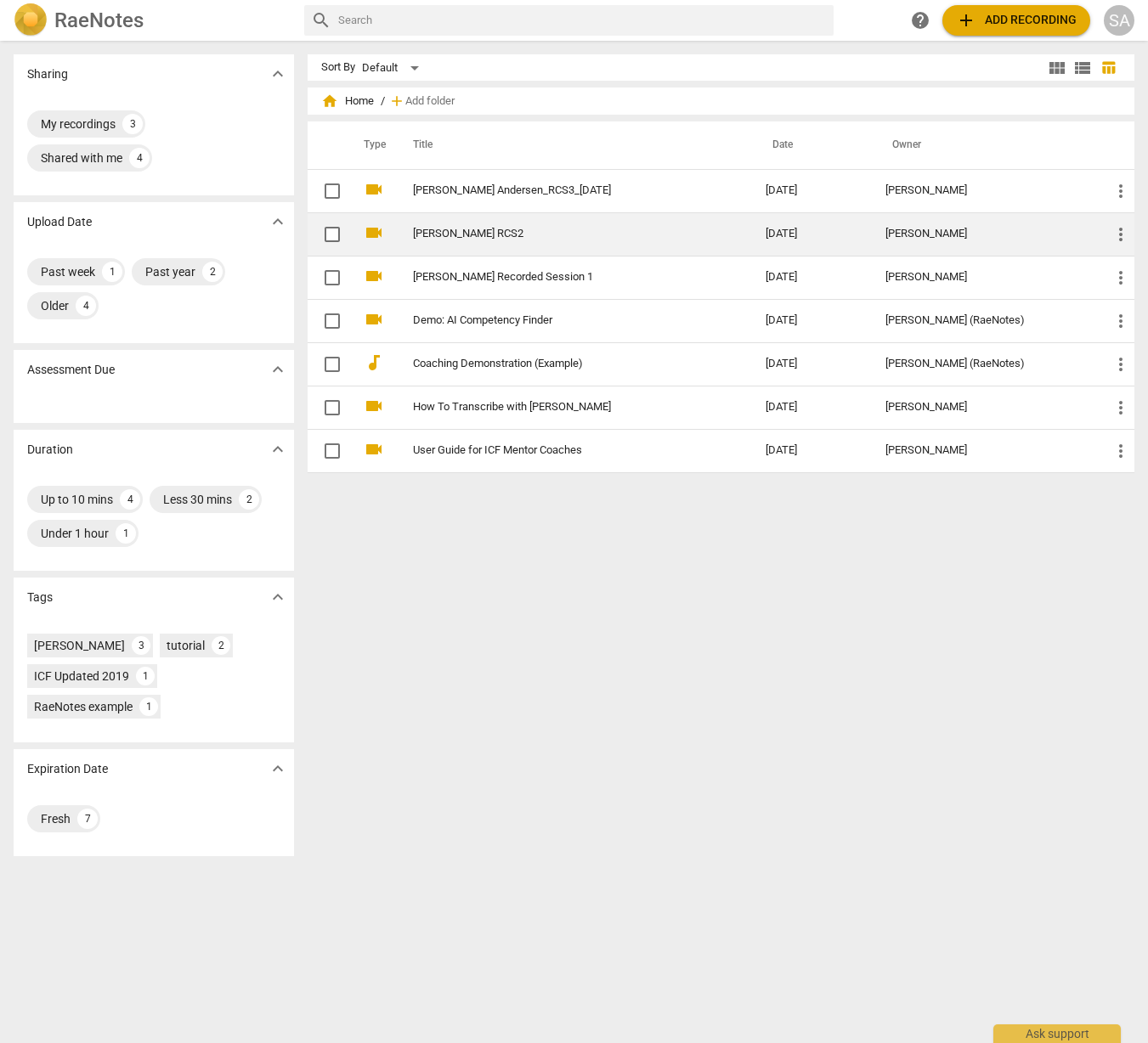
click at [431, 235] on link "[PERSON_NAME] RCS2" at bounding box center [558, 234] width 291 height 13
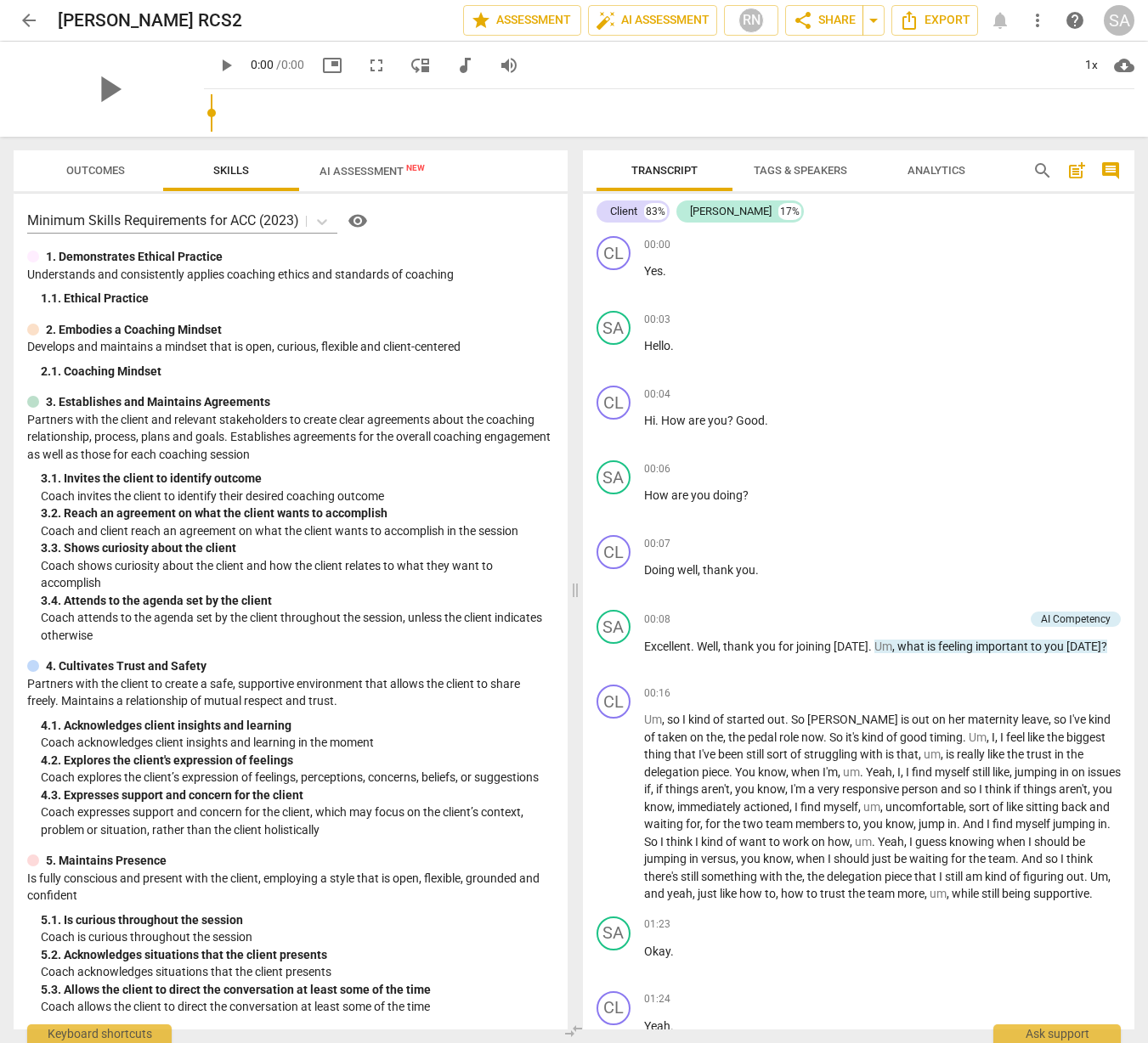
click at [332, 78] on div "play_arrow 0:00 / 0:00 picture_in_picture fullscreen move_down audiotrack volum…" at bounding box center [367, 65] width 327 height 31
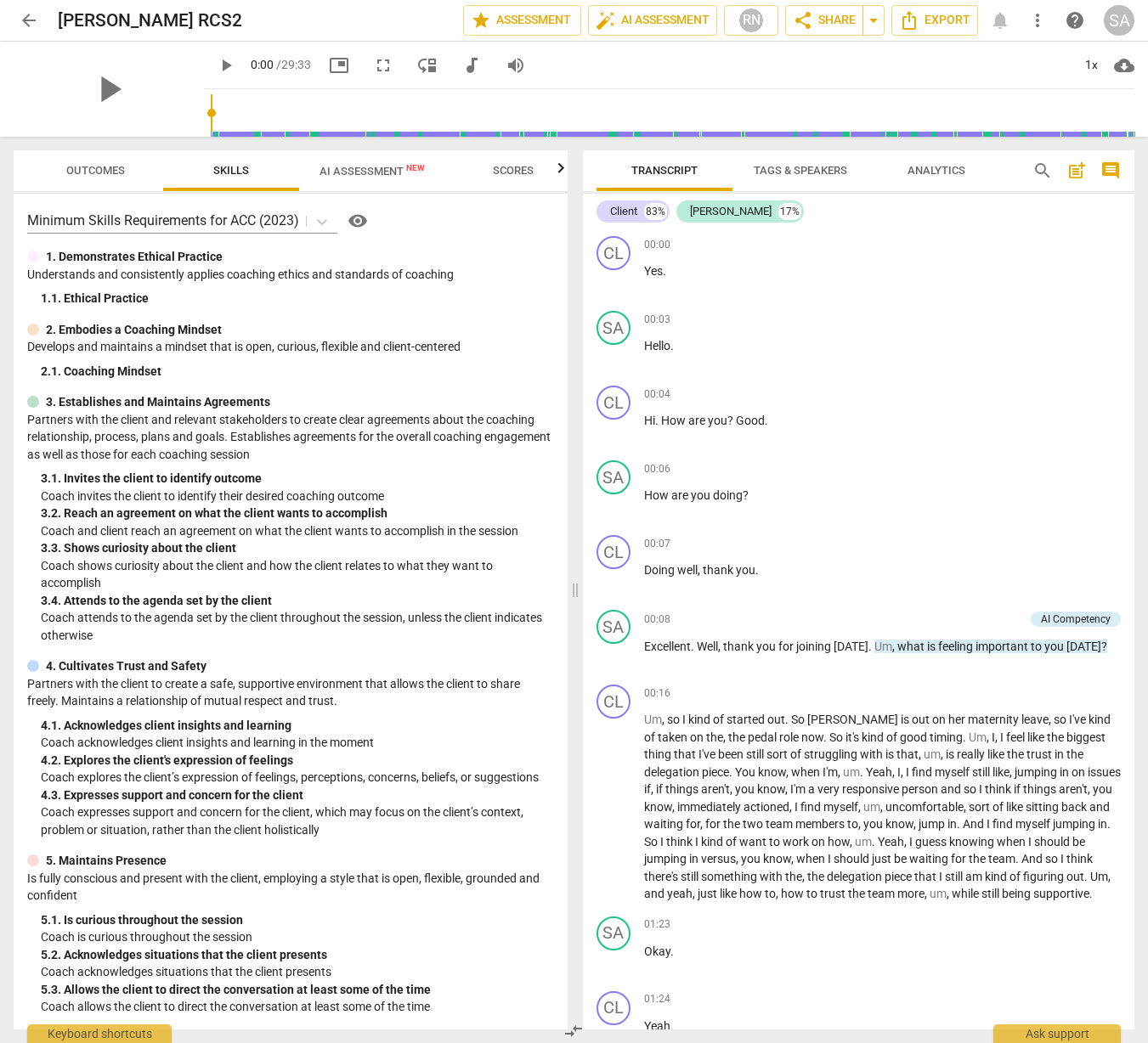
click at [333, 153] on button "AI Assessment New" at bounding box center [372, 170] width 146 height 40
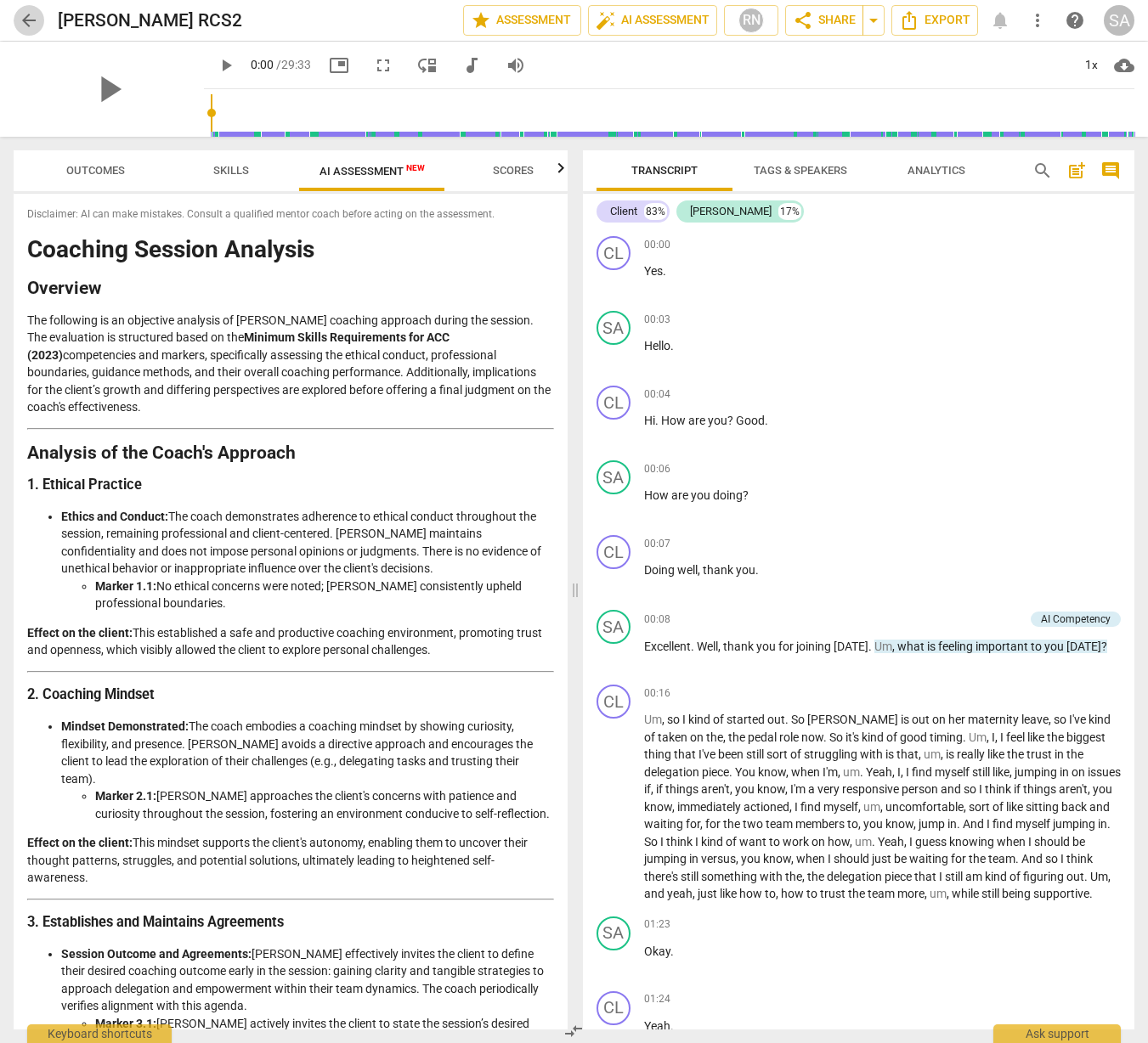
click at [26, 28] on span "arrow_back" at bounding box center [29, 20] width 21 height 21
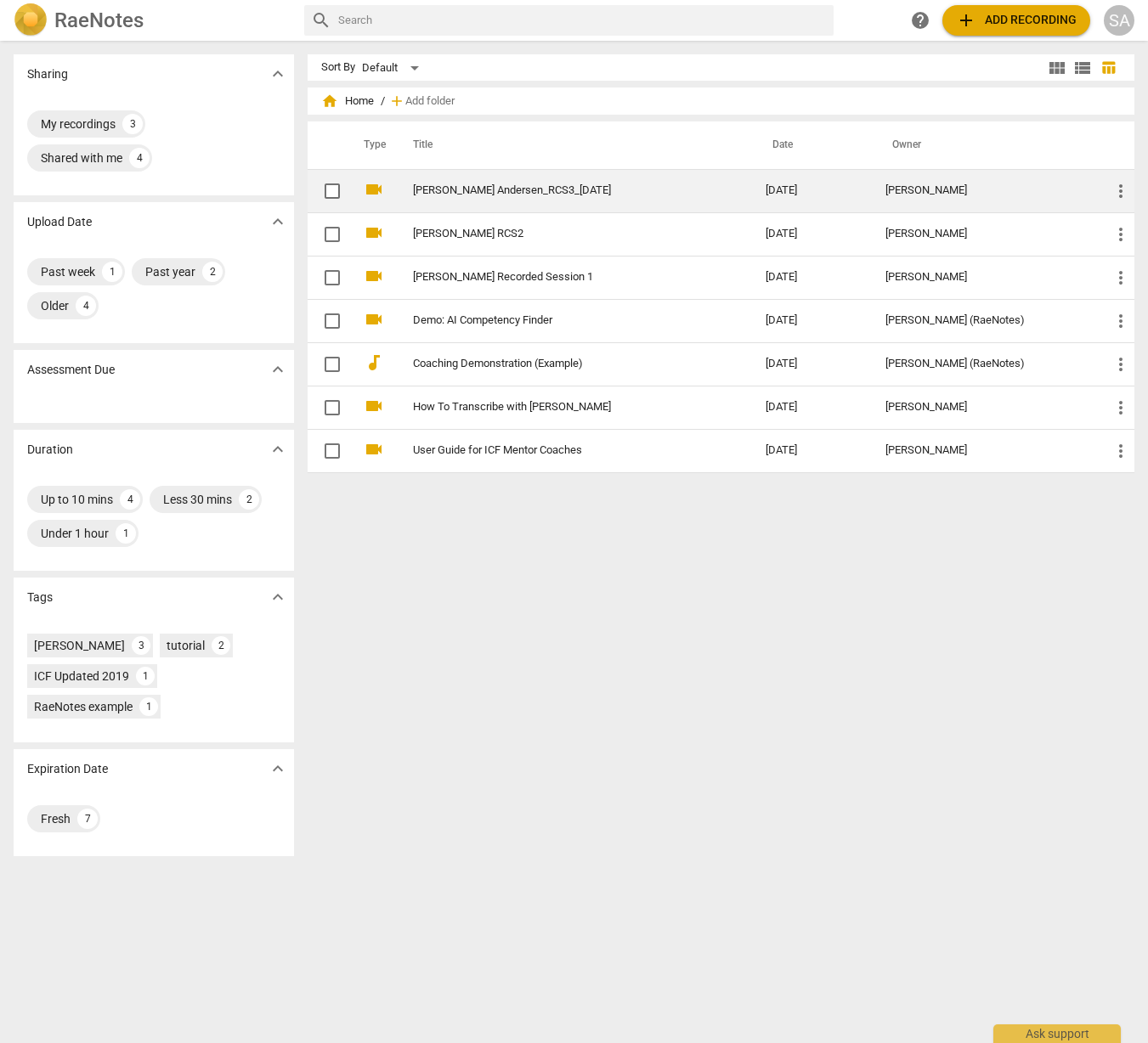
click at [456, 198] on td "[PERSON_NAME] Andersen_RCS3_[DATE]" at bounding box center [572, 191] width 360 height 43
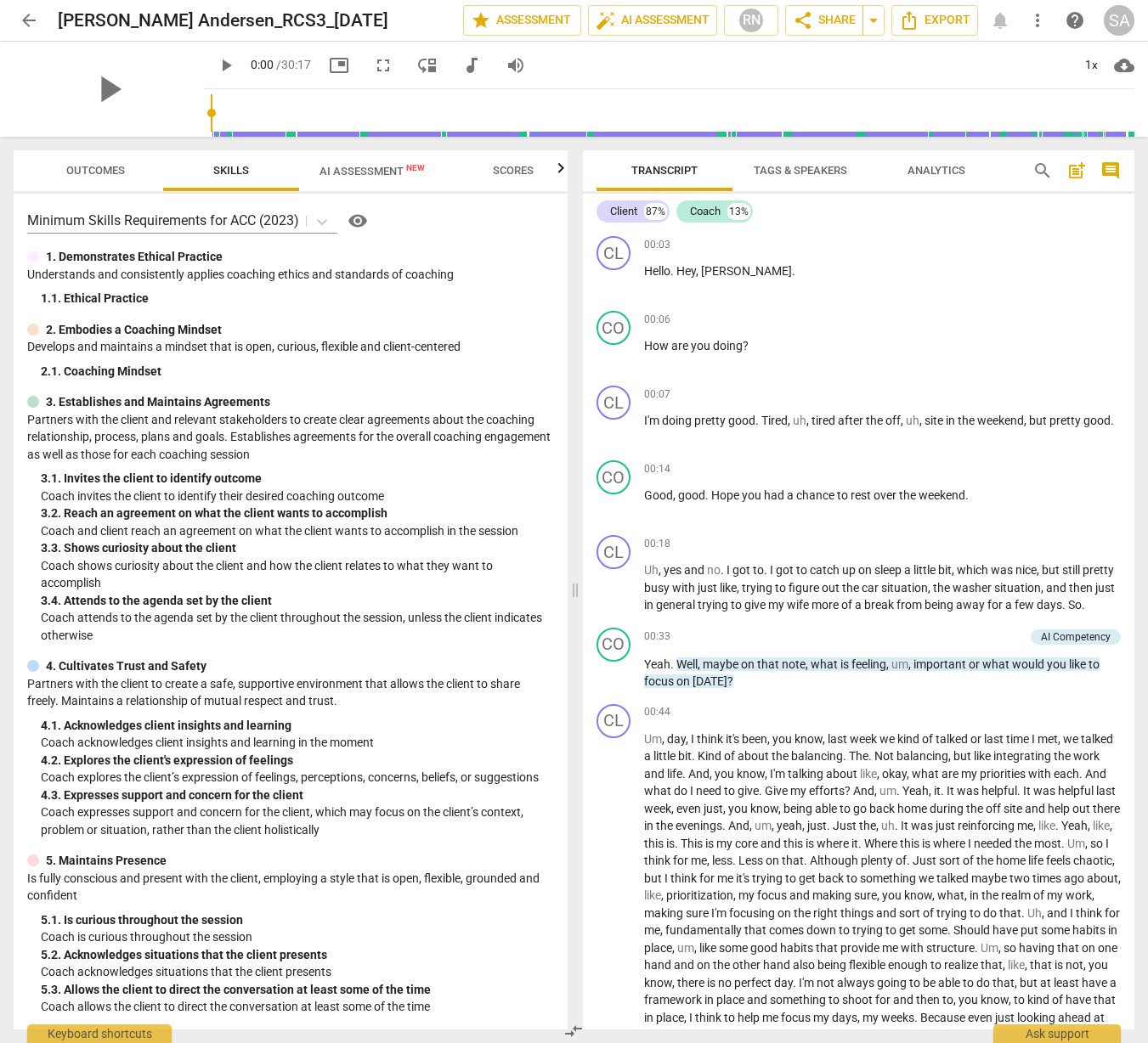
click at [340, 176] on span "AI Assessment New" at bounding box center [371, 171] width 106 height 13
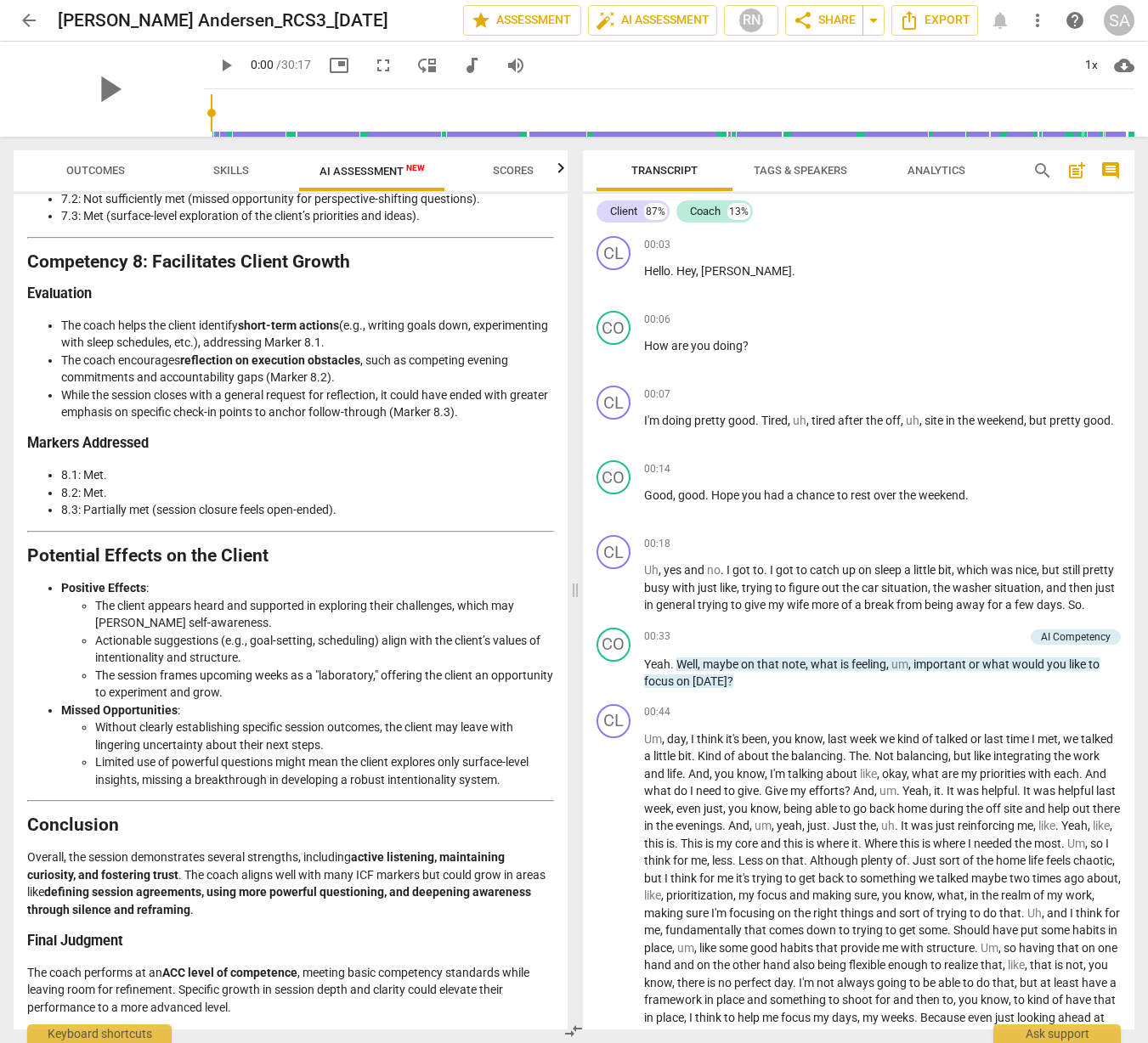
scroll to position [2806, 0]
